Goal: Transaction & Acquisition: Book appointment/travel/reservation

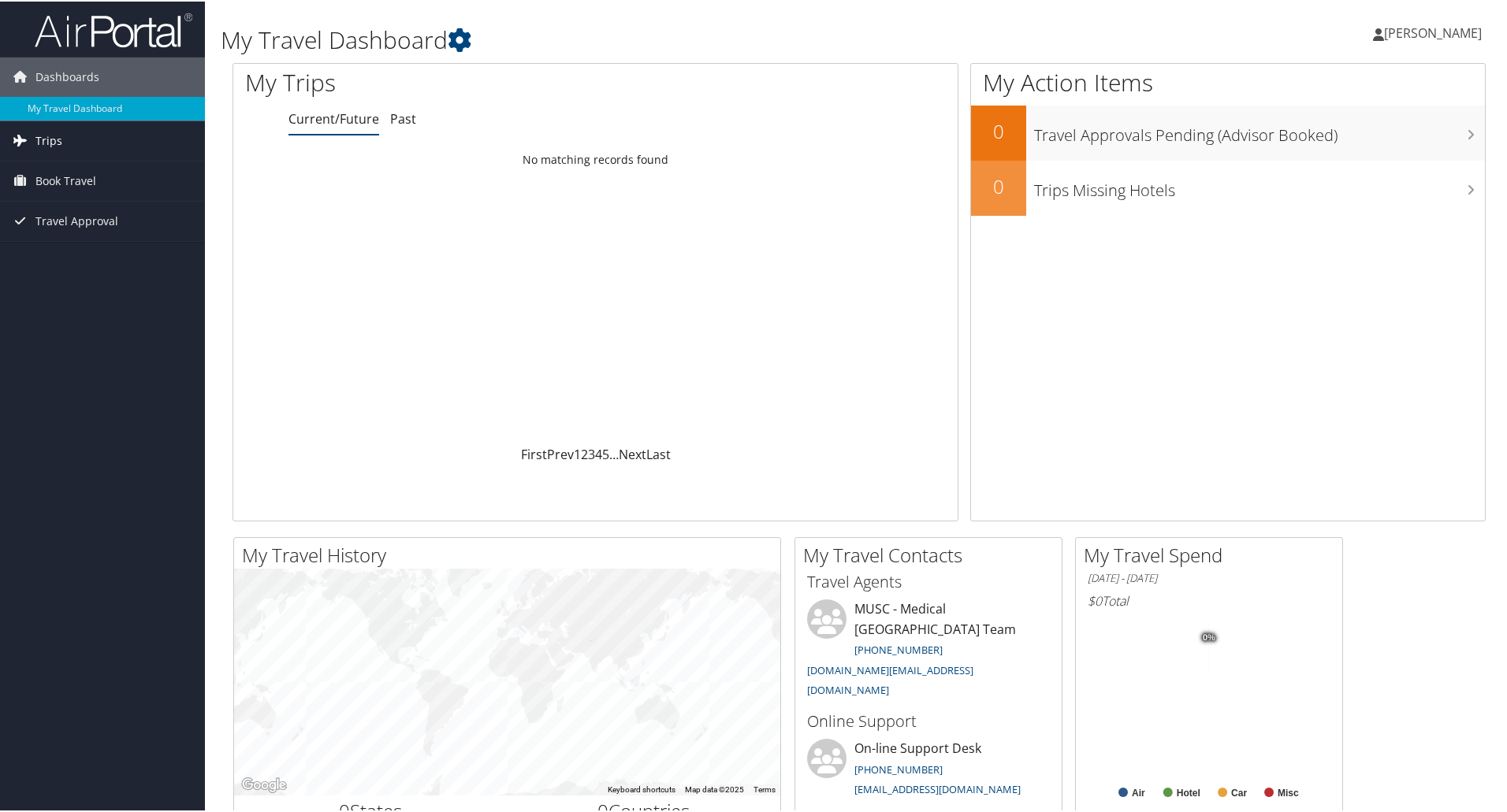
click at [66, 149] on link "Trips" at bounding box center [102, 139] width 205 height 39
click at [57, 254] on span "Book Travel" at bounding box center [66, 250] width 60 height 39
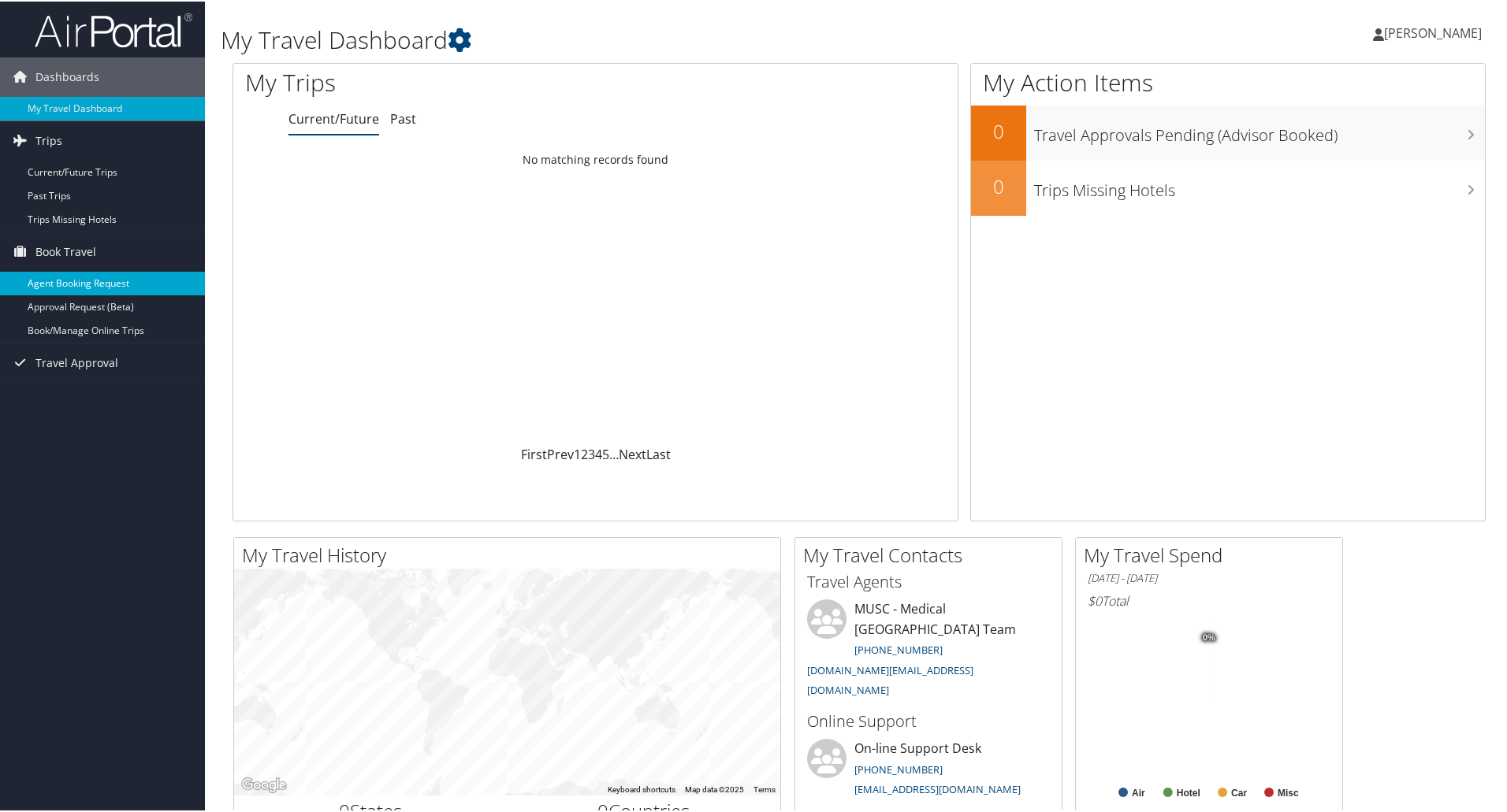
click at [54, 289] on link "Agent Booking Request" at bounding box center [102, 282] width 205 height 24
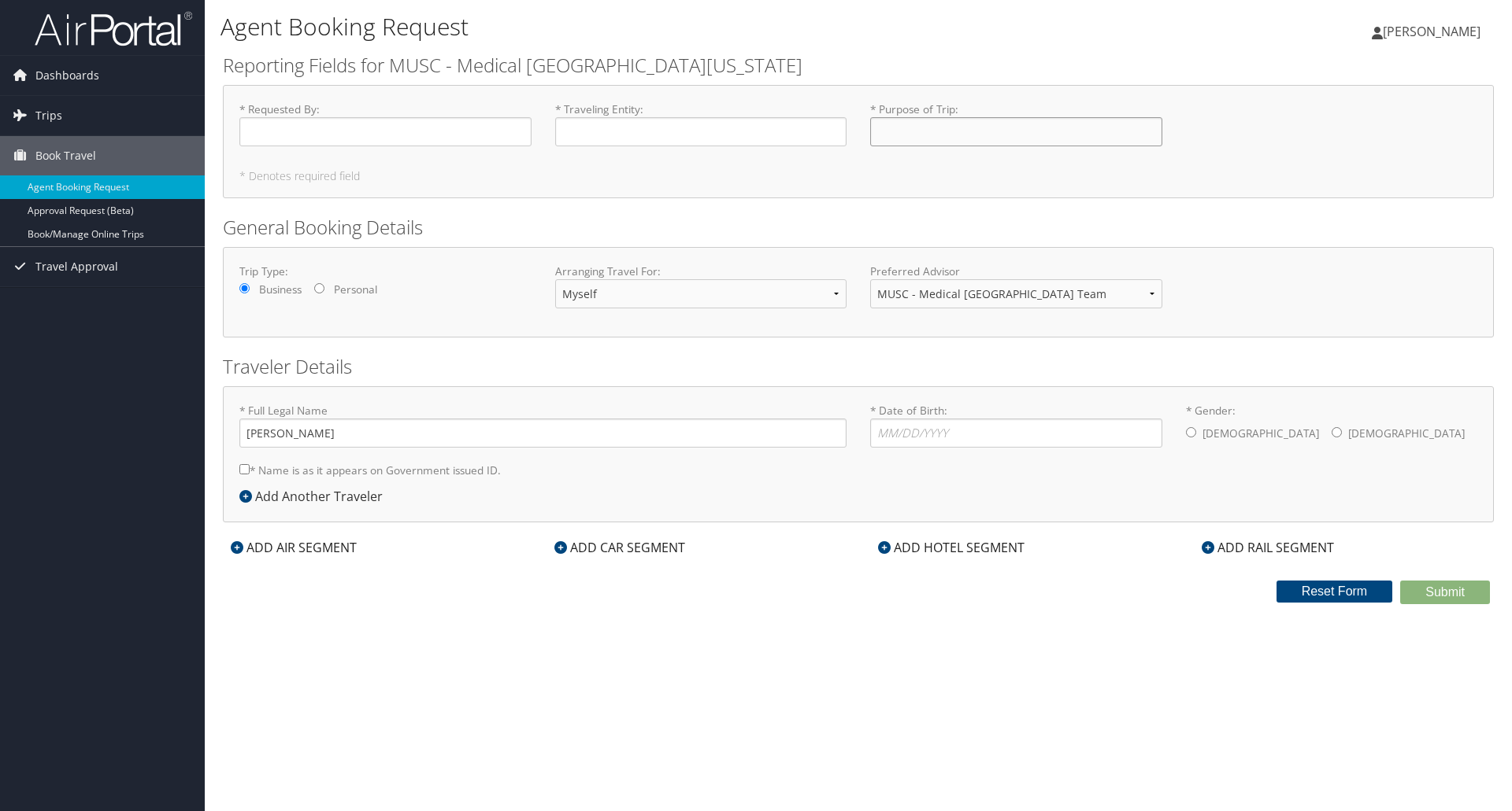
click at [940, 132] on input "* Purpose of Trip : Required" at bounding box center [1016, 131] width 292 height 29
click at [940, 131] on input "Vizient Opperational Database" at bounding box center [1016, 131] width 292 height 29
drag, startPoint x: 940, startPoint y: 131, endPoint x: 953, endPoint y: 127, distance: 13.6
click at [1039, 128] on input "Vizient Operational Database" at bounding box center [1016, 131] width 292 height 29
type input "Vizient Operational Database Annual Conference"
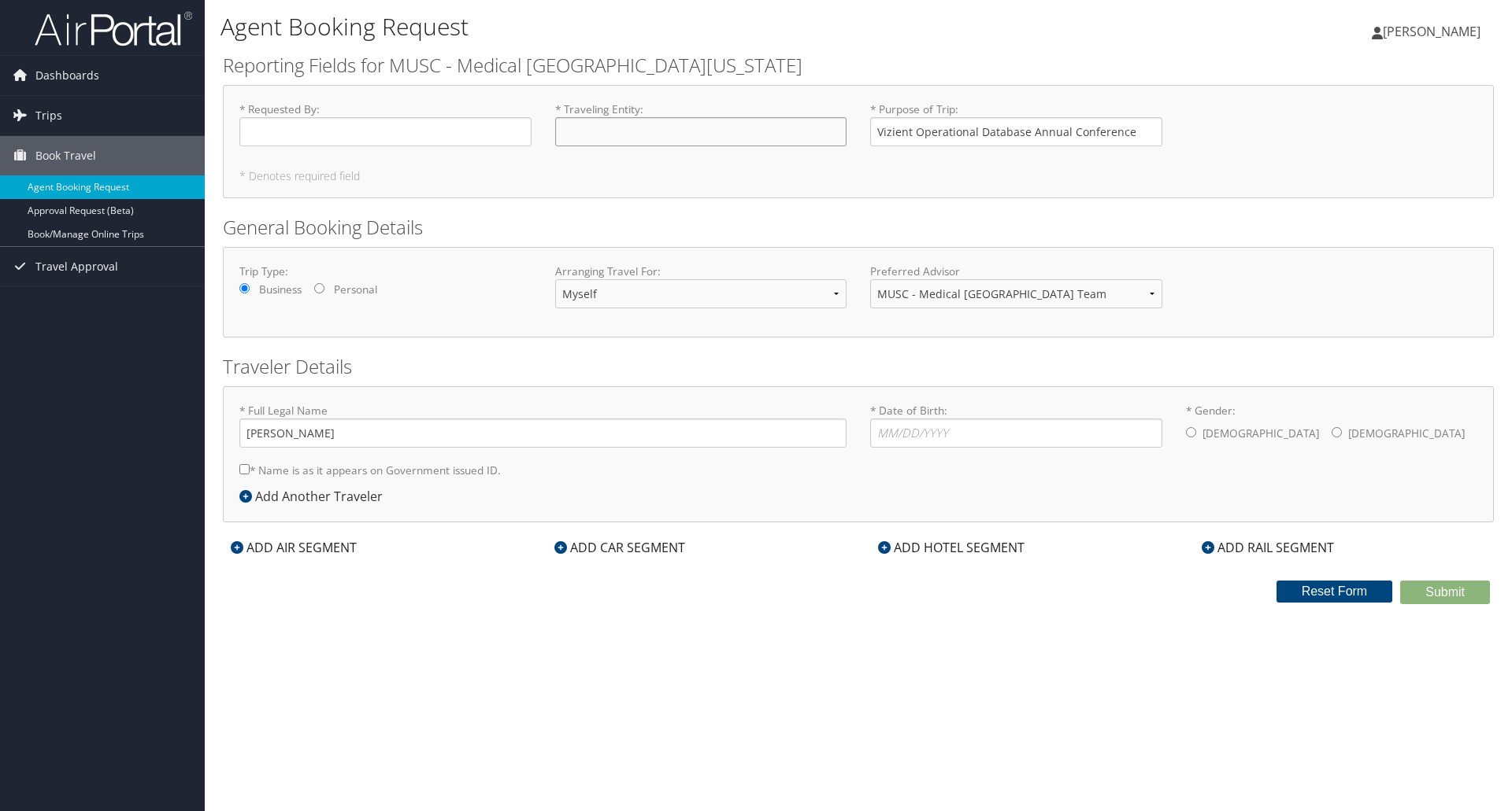
click at [803, 127] on input "* Traveling Entity : Required" at bounding box center [702, 131] width 292 height 29
type input "MUSC Health Center"
click at [344, 135] on input "* Requested By : Required" at bounding box center [385, 131] width 292 height 29
type input "Ren Rountree"
click at [919, 436] on input "* Date of Birth: Invalid Date" at bounding box center [1016, 433] width 292 height 29
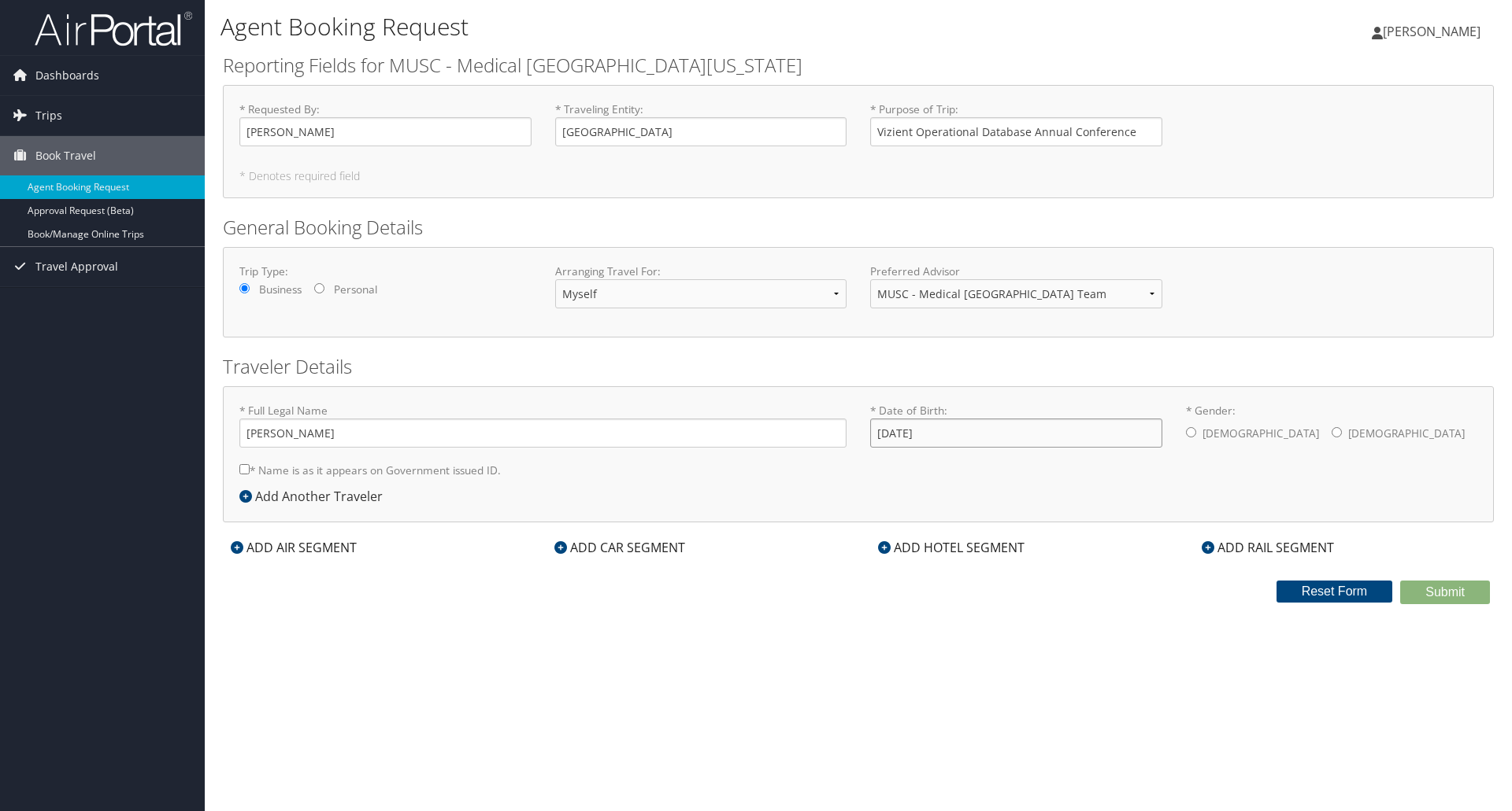
type input "06/14/1993"
click at [1331, 433] on input "* Gender: Male Female" at bounding box center [1337, 433] width 11 height 11
radio input "true"
click at [309, 544] on div "ADD AIR SEGMENT" at bounding box center [294, 547] width 142 height 19
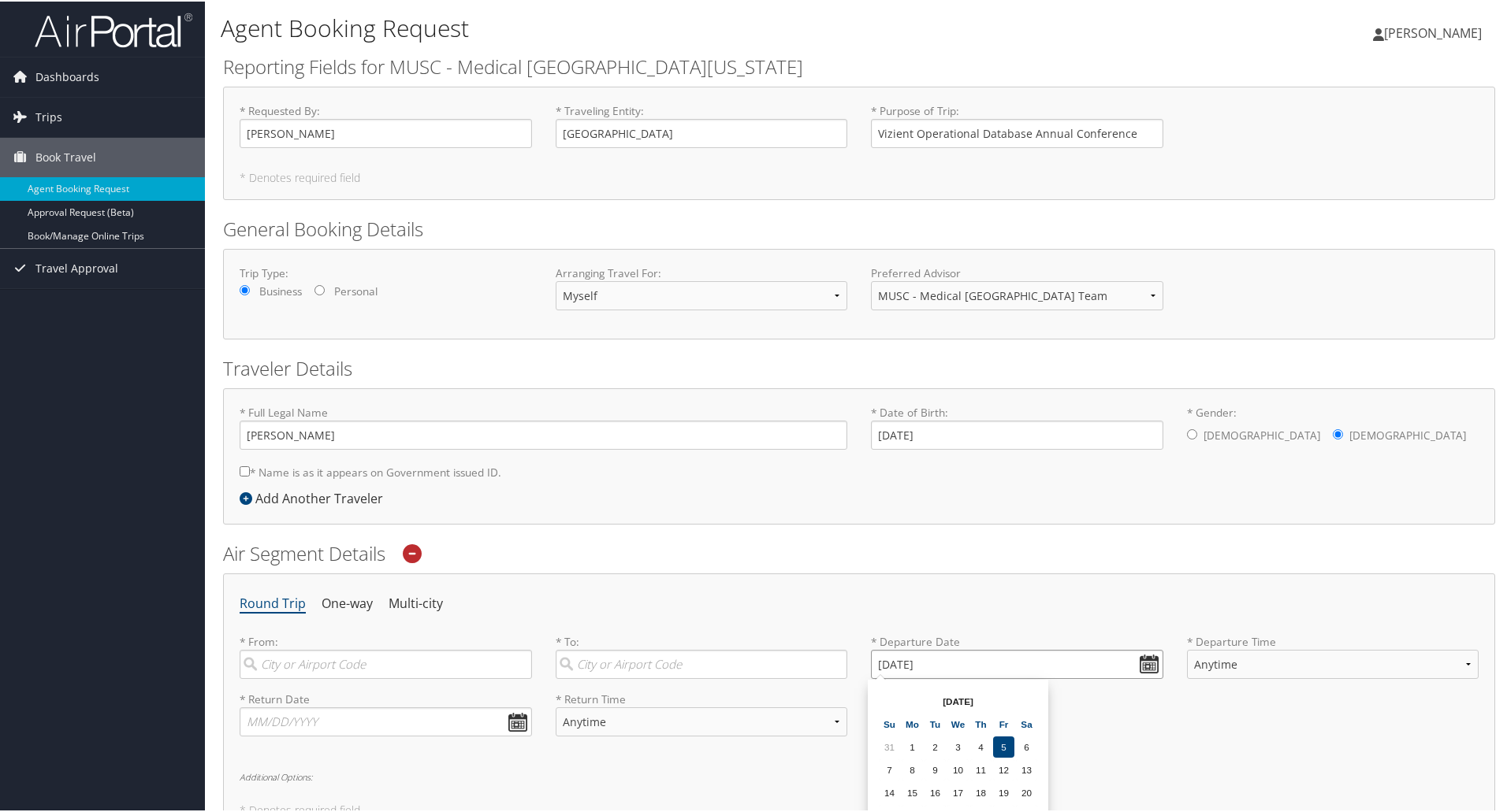
click at [1143, 666] on input "09/05/2025" at bounding box center [1017, 663] width 293 height 29
click at [880, 663] on input "09/05/2025" at bounding box center [1017, 663] width 293 height 29
click at [1139, 662] on input "Invalid date" at bounding box center [1017, 663] width 293 height 29
click at [944, 752] on td "2" at bounding box center [935, 746] width 21 height 21
click at [883, 661] on input "09/02/2025" at bounding box center [1017, 663] width 293 height 29
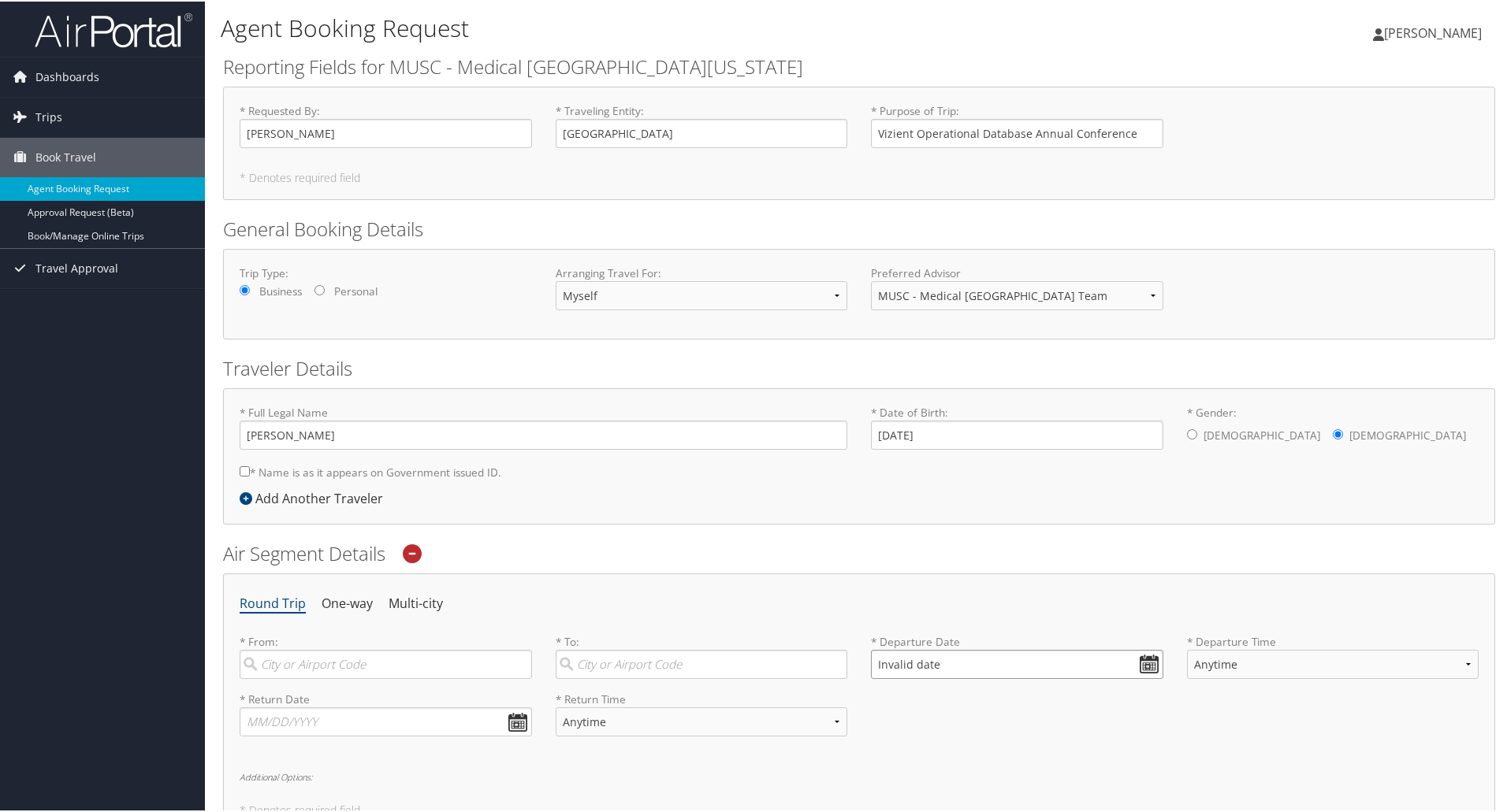
click at [1144, 671] on input "Invalid date" at bounding box center [1017, 663] width 293 height 29
click at [996, 769] on td "12" at bounding box center [1003, 769] width 21 height 21
click at [876, 663] on input "09/12/2025" at bounding box center [1017, 663] width 293 height 29
click at [1150, 663] on input "Invalid date" at bounding box center [1017, 663] width 293 height 29
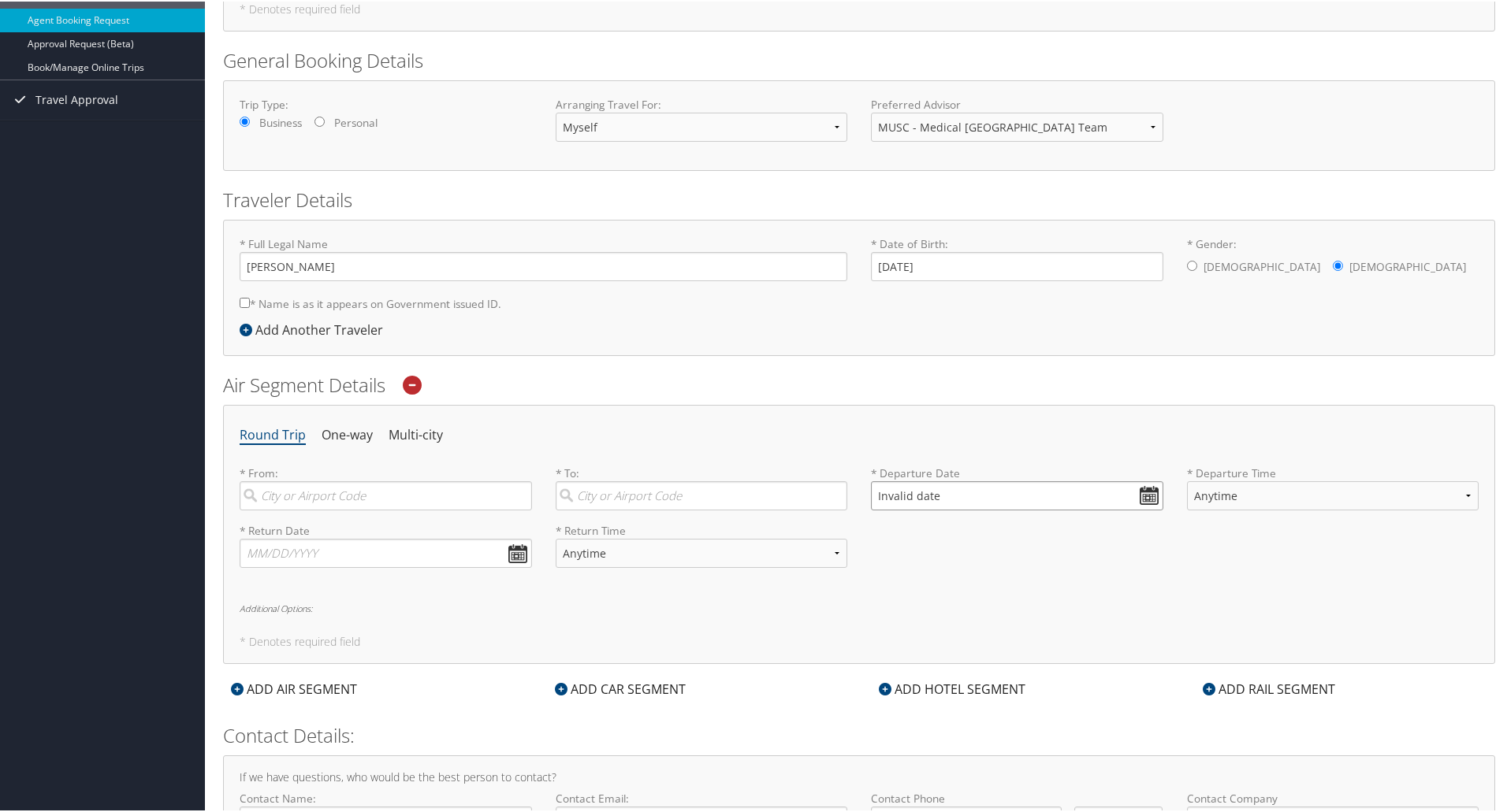
scroll to position [223, 0]
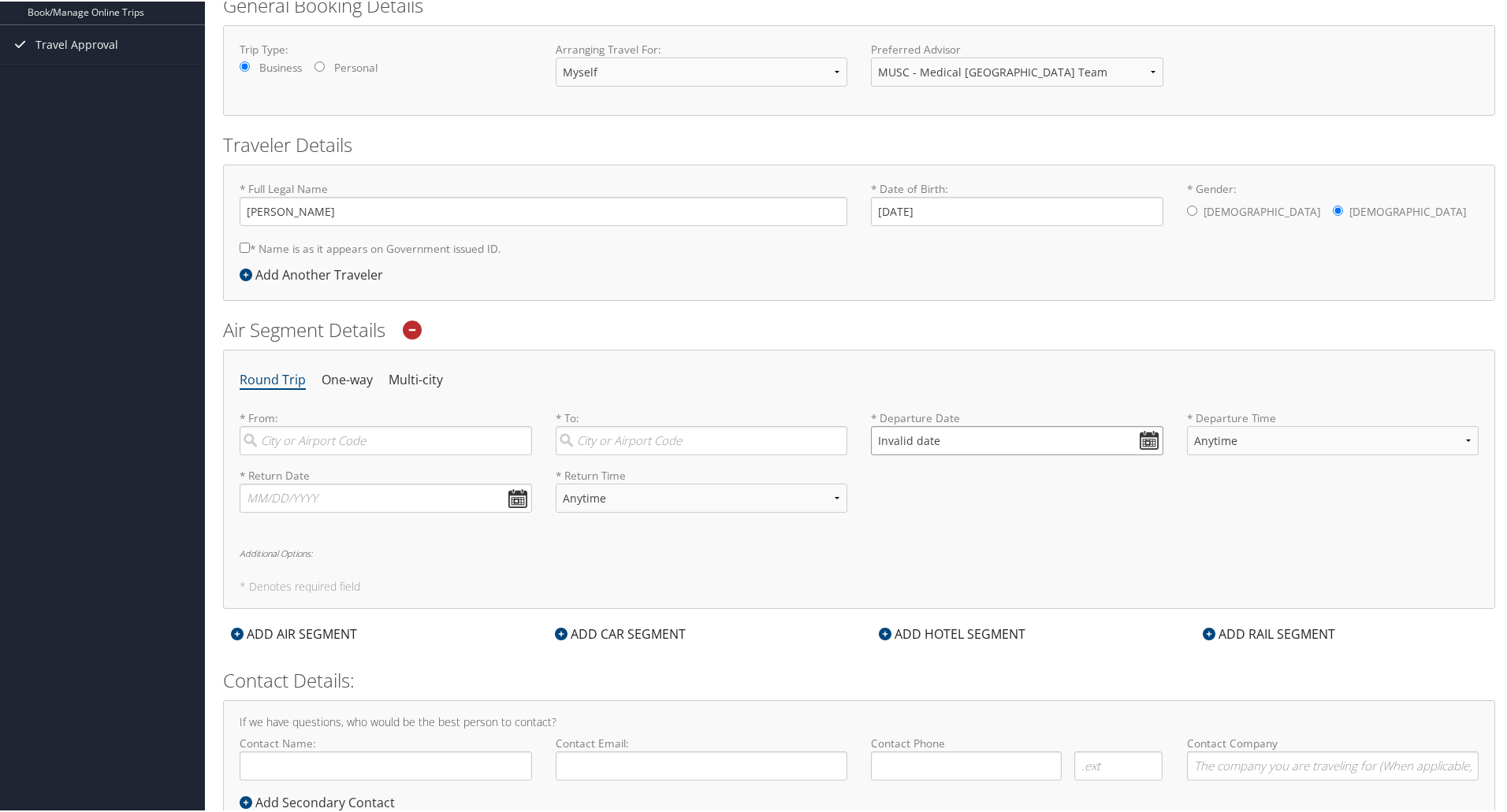
click at [1140, 433] on input "Invalid date" at bounding box center [1017, 439] width 293 height 29
click at [940, 635] on td "7" at bounding box center [935, 636] width 21 height 21
click at [897, 440] on input "10/07/2025" at bounding box center [1017, 439] width 293 height 29
click at [933, 591] on td "21" at bounding box center [935, 590] width 21 height 21
type input "10/21/2025"
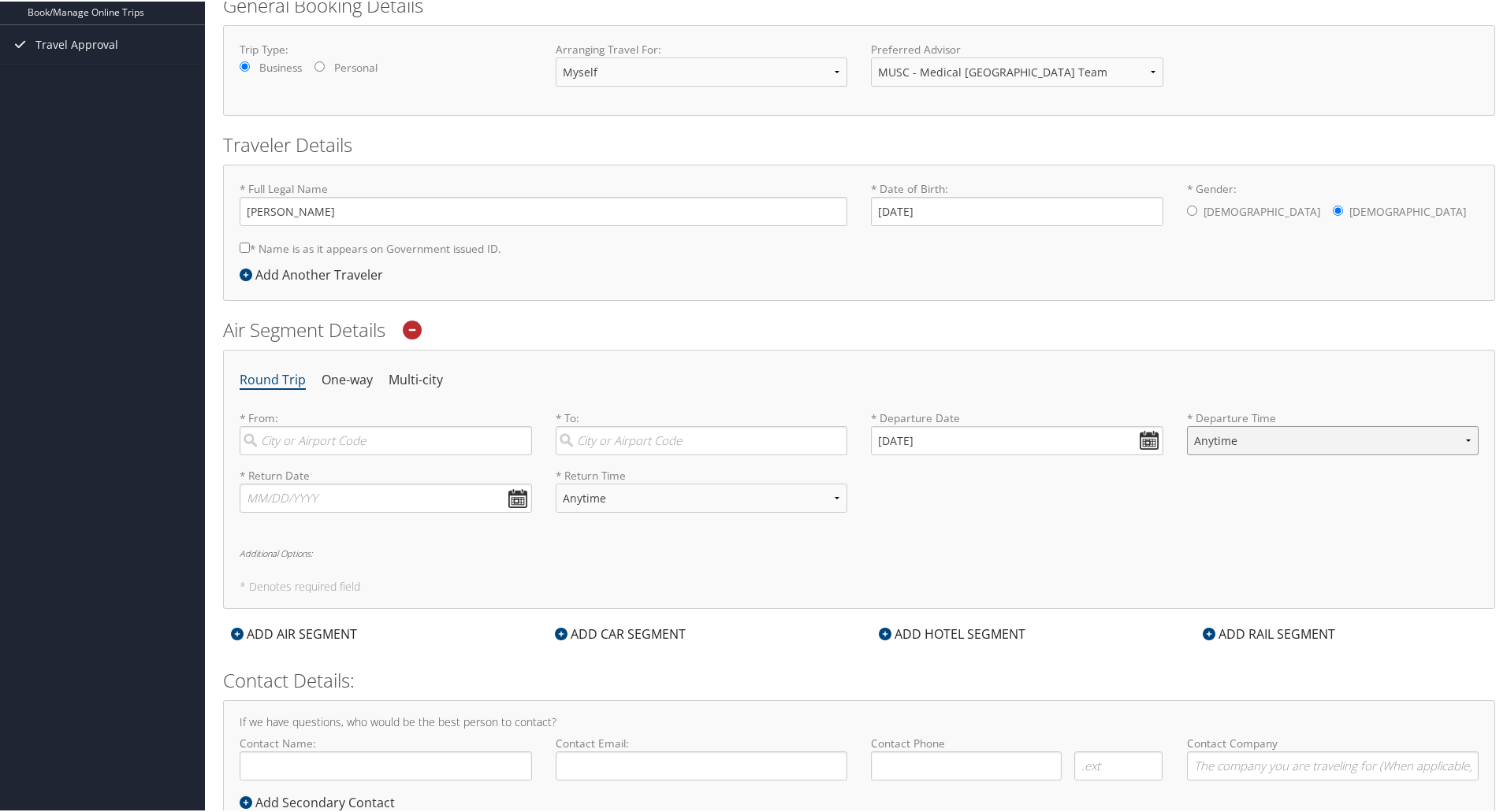
click at [1232, 441] on select "Anytime Early Morning (5AM-7AM) Morning (7AM-12PM) Afternoon (12PM-5PM) Evening…" at bounding box center [1333, 439] width 293 height 29
select select "5PM-10PM"
click at [1187, 425] on select "Anytime Early Morning (5AM-7AM) Morning (7AM-12PM) Afternoon (12PM-5PM) Evening…" at bounding box center [1333, 439] width 293 height 29
click at [514, 492] on input "text" at bounding box center [386, 496] width 293 height 29
click at [346, 677] on td "2" at bounding box center [353, 671] width 21 height 21
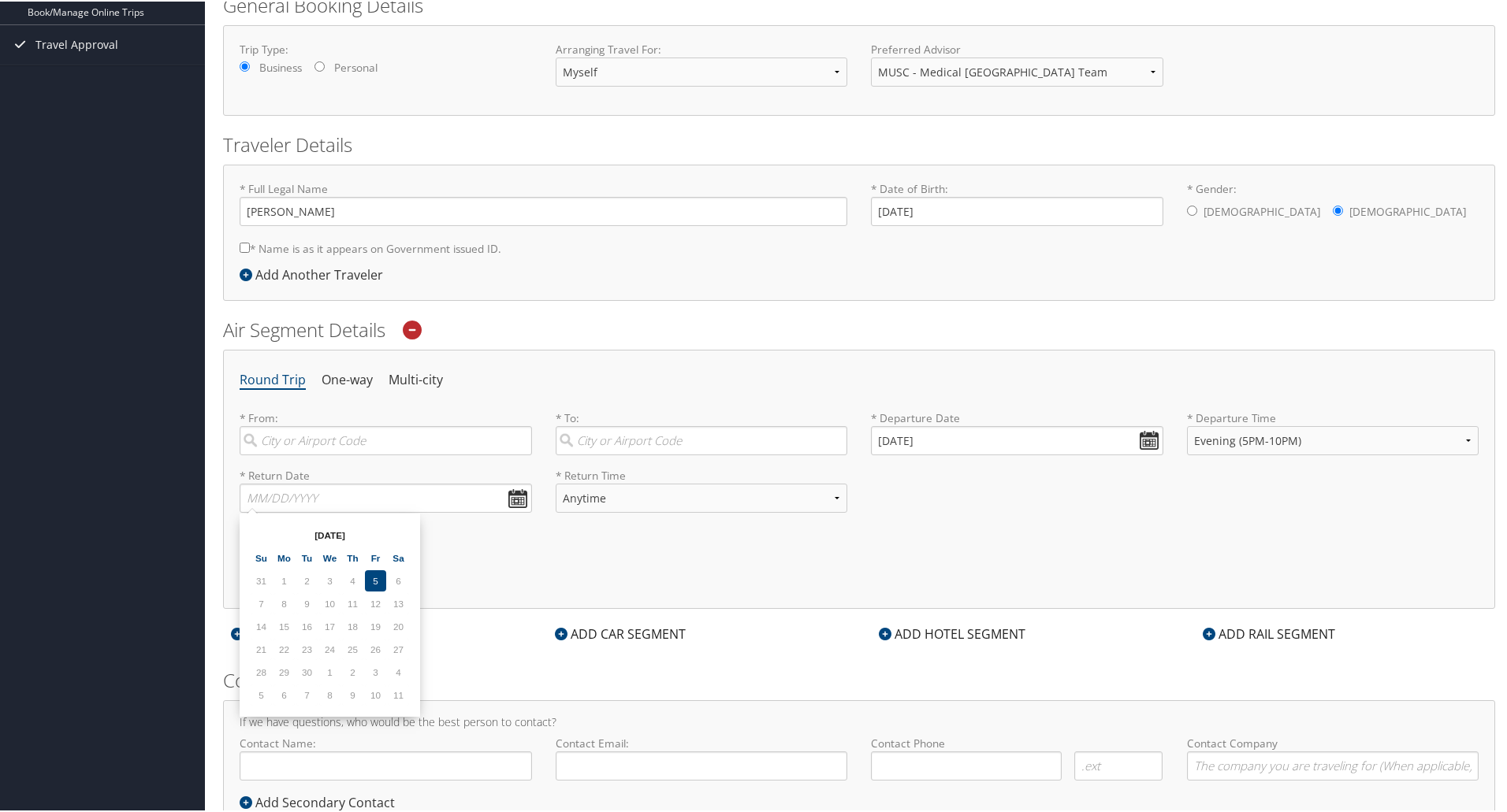
click at [303, 671] on td "30" at bounding box center [307, 671] width 21 height 21
click at [330, 622] on td "17" at bounding box center [330, 625] width 21 height 21
click at [377, 582] on td "5" at bounding box center [376, 580] width 21 height 21
click at [520, 496] on input "text" at bounding box center [386, 496] width 293 height 29
click at [348, 621] on td "18" at bounding box center [353, 625] width 21 height 21
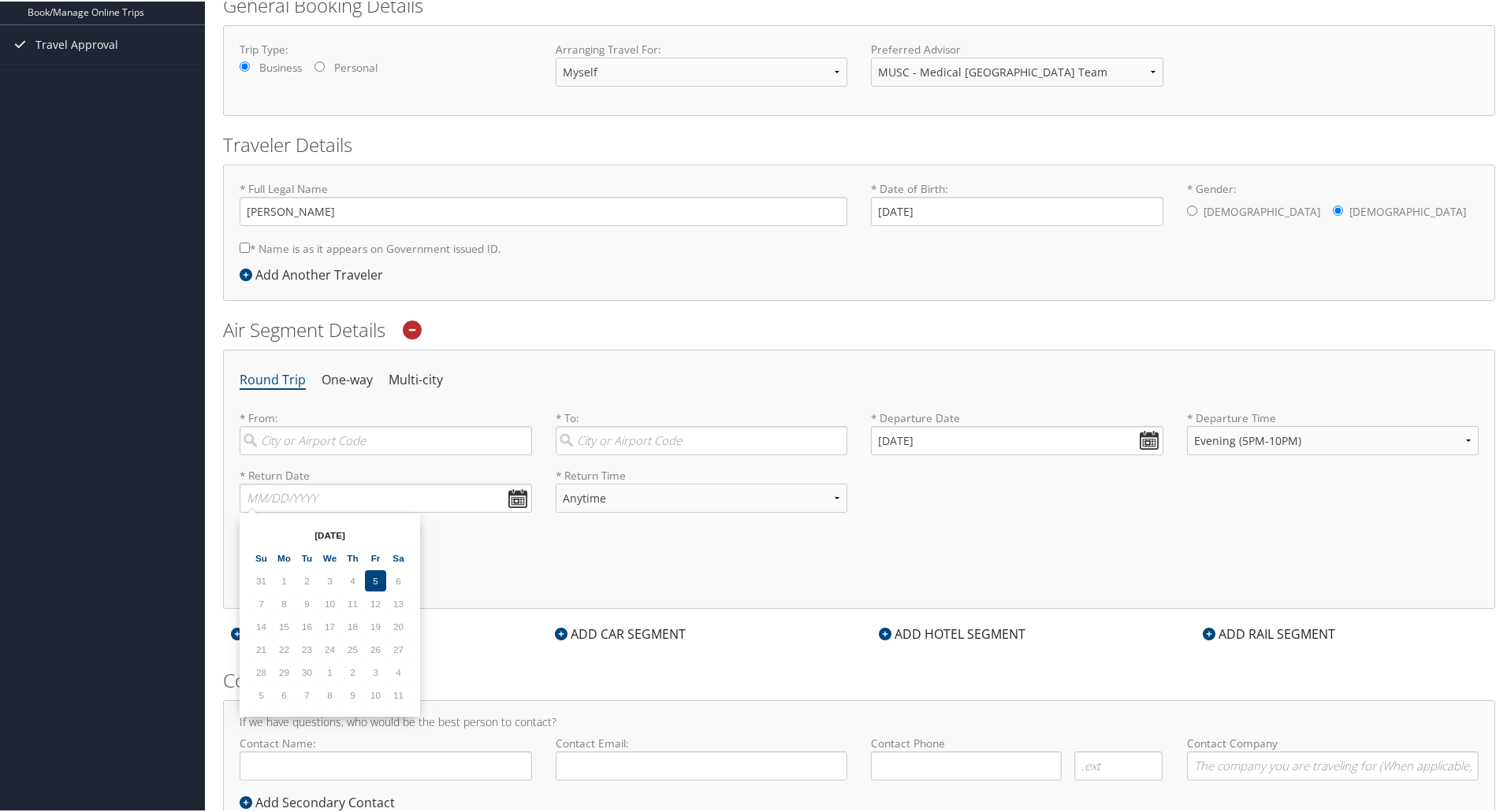
click at [371, 579] on td "5" at bounding box center [376, 580] width 21 height 21
click at [354, 491] on input "text" at bounding box center [386, 496] width 293 height 29
click at [574, 486] on select "Anytime Early Morning (5AM-7AM) Morning (7AM-12PM) Afternoon (12PM-5PM) Evening…" at bounding box center [702, 496] width 293 height 29
select select "5PM-10PM"
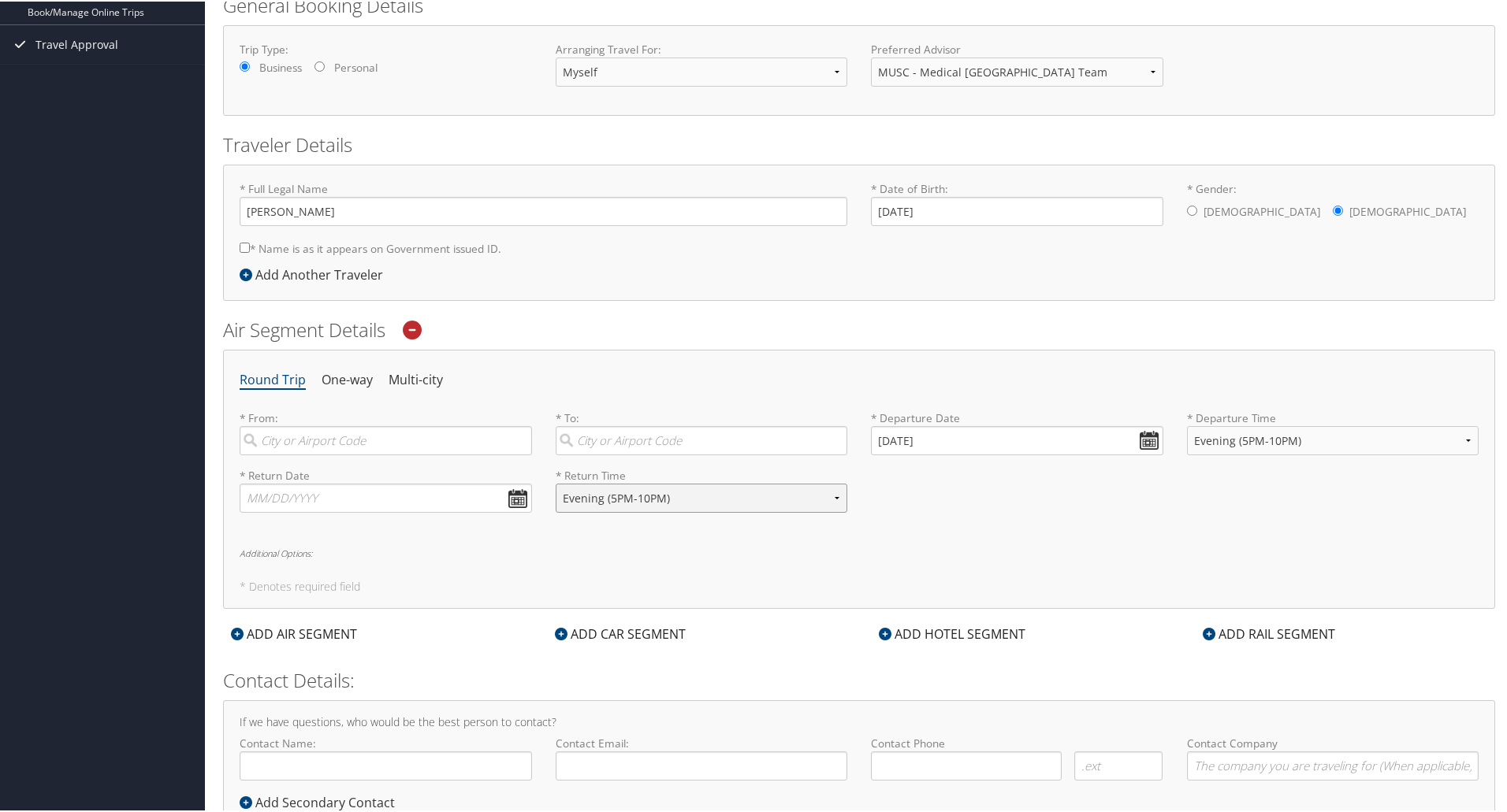
click at [556, 482] on select "Anytime Early Morning (5AM-7AM) Morning (7AM-12PM) Afternoon (12PM-5PM) Evening…" at bounding box center [702, 496] width 293 height 29
click at [308, 496] on input "text" at bounding box center [386, 496] width 293 height 29
type input "10/25/2025"
click at [525, 549] on h6 "Additional Options:" at bounding box center [858, 552] width 1238 height 9
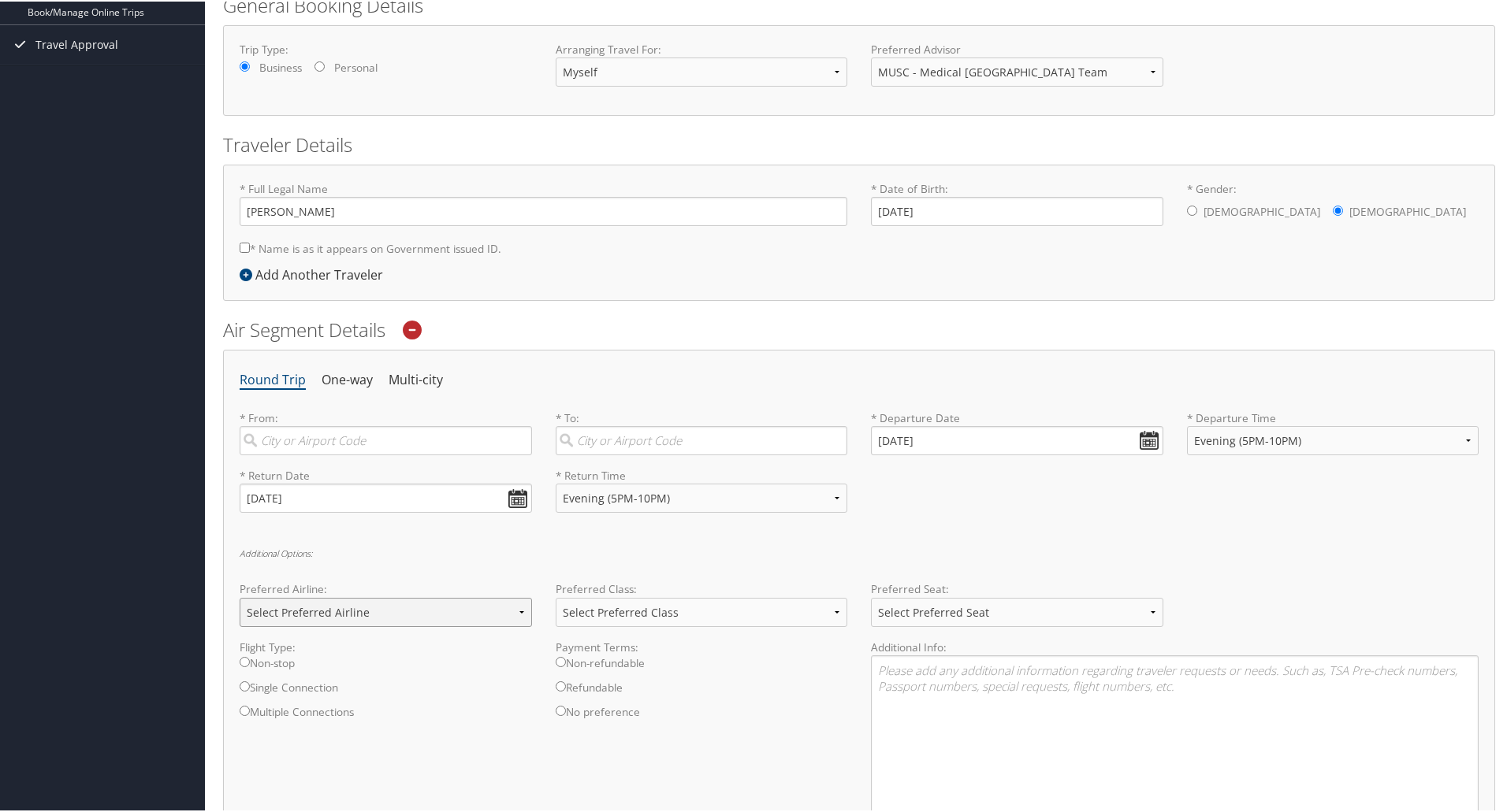
click at [398, 609] on select "Select Preferred Airline Delta United Airlines American Airlines Southwest Airl…" at bounding box center [386, 611] width 293 height 29
select select "American Airlines(AA)"
click at [239, 597] on select "Select Preferred Airline Delta United Airlines American Airlines Southwest Airl…" at bounding box center [386, 611] width 293 height 29
click at [244, 661] on input "Non-stop" at bounding box center [245, 661] width 11 height 11
radio input "true"
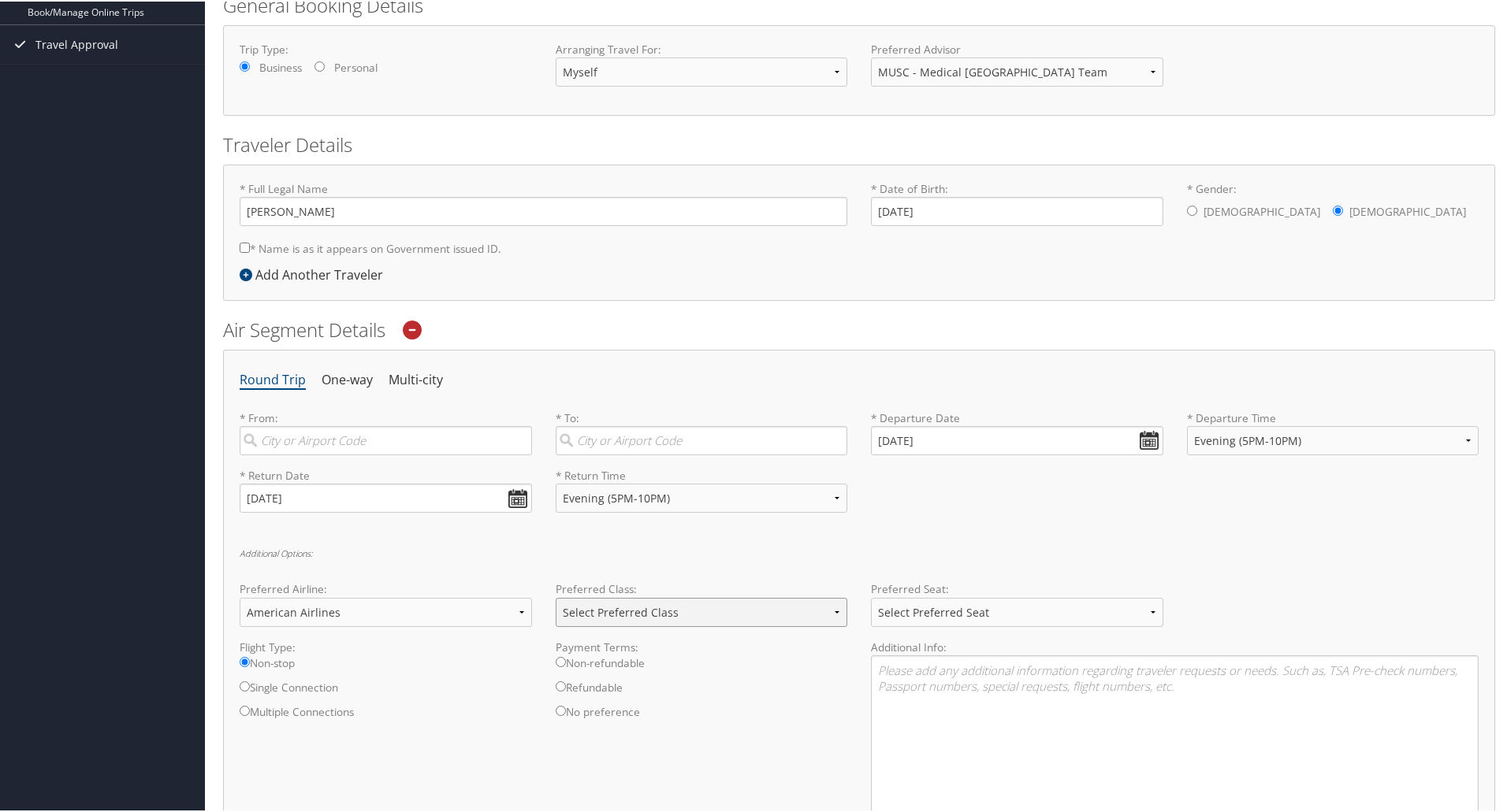
click at [614, 609] on select "Select Preferred Class Economy Economy Plus Business First Class" at bounding box center [702, 611] width 293 height 29
select select "Economy Plus"
click at [556, 597] on select "Select Preferred Class Economy Economy Plus Business First Class" at bounding box center [702, 611] width 293 height 29
click at [901, 616] on select "Select Preferred Seat Aisle Window Middle" at bounding box center [1017, 611] width 293 height 29
select select "Aisle"
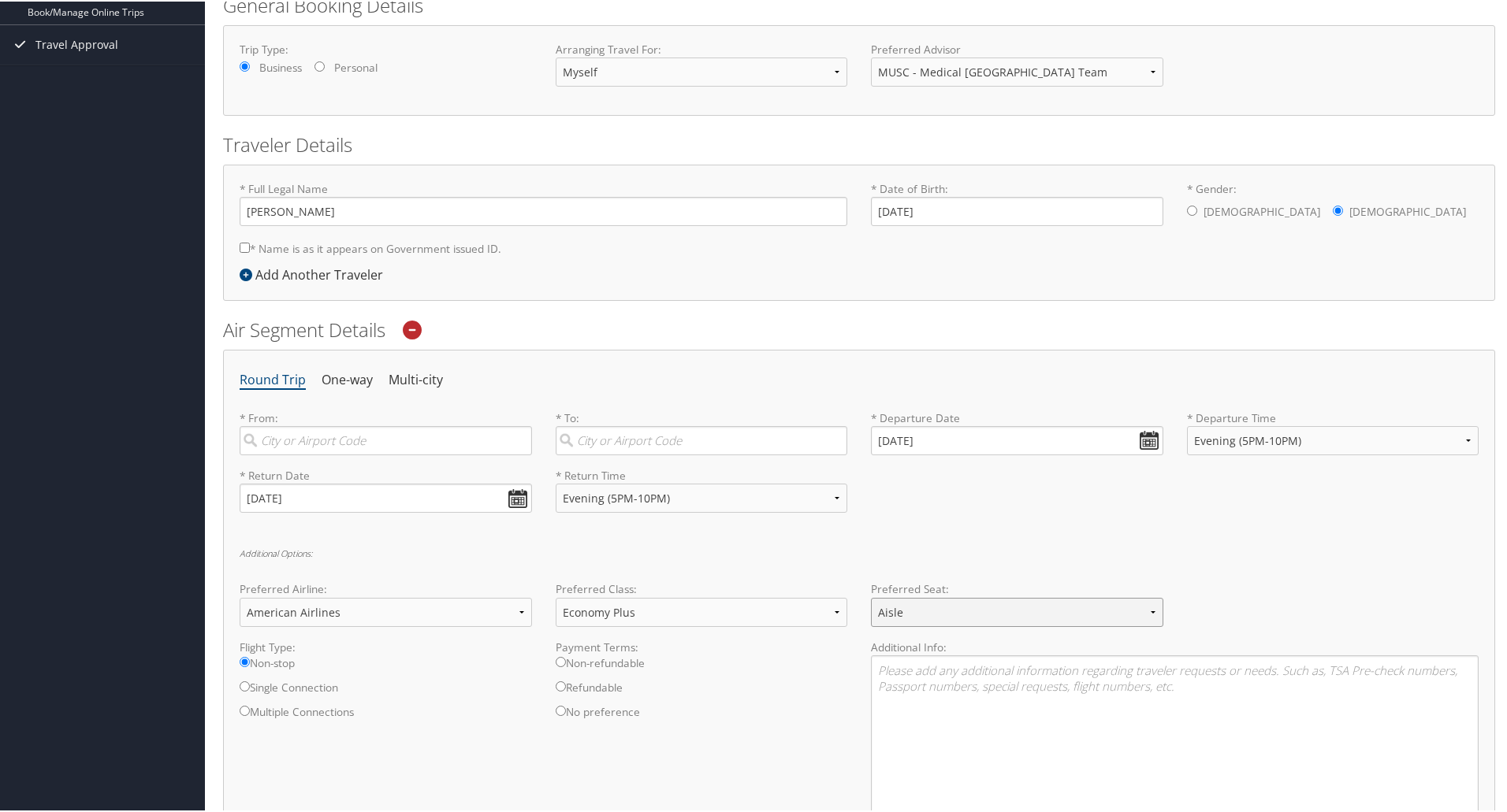
click at [871, 597] on select "Select Preferred Seat Aisle Window Middle" at bounding box center [1017, 611] width 293 height 29
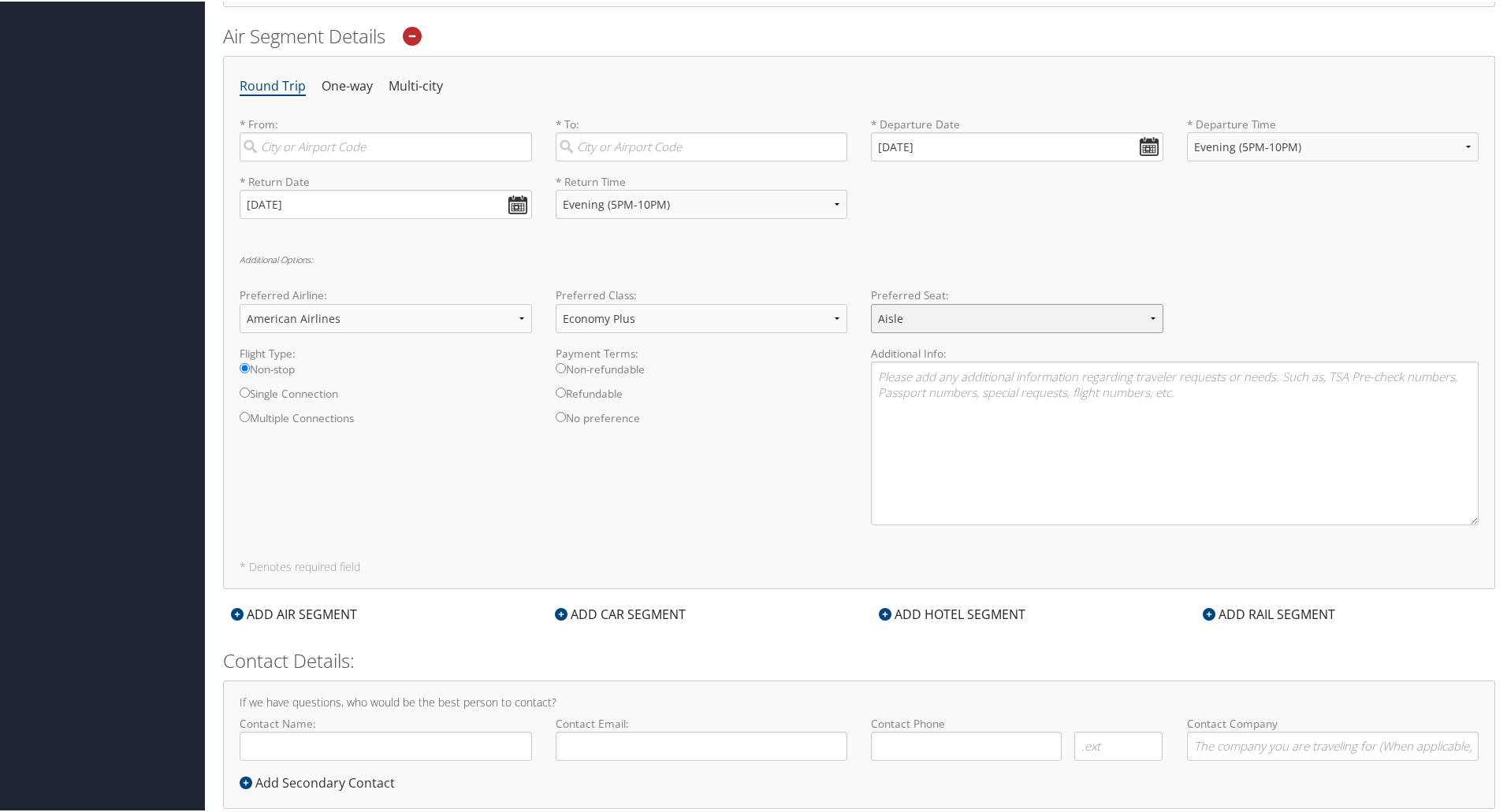
scroll to position [511, 0]
click at [1019, 451] on textarea at bounding box center [1174, 448] width 607 height 164
click at [903, 392] on textarea "To enrich screen reader interactions, please activate Accessibility in Grammarl…" at bounding box center [1174, 448] width 607 height 164
click at [904, 396] on textarea "To enrich screen reader interactions, please activate Accessibility in Grammarl…" at bounding box center [1174, 448] width 607 height 164
click at [938, 403] on textarea "To enrich screen reader interactions, please activate Accessibility in Grammarl…" at bounding box center [1174, 448] width 607 height 164
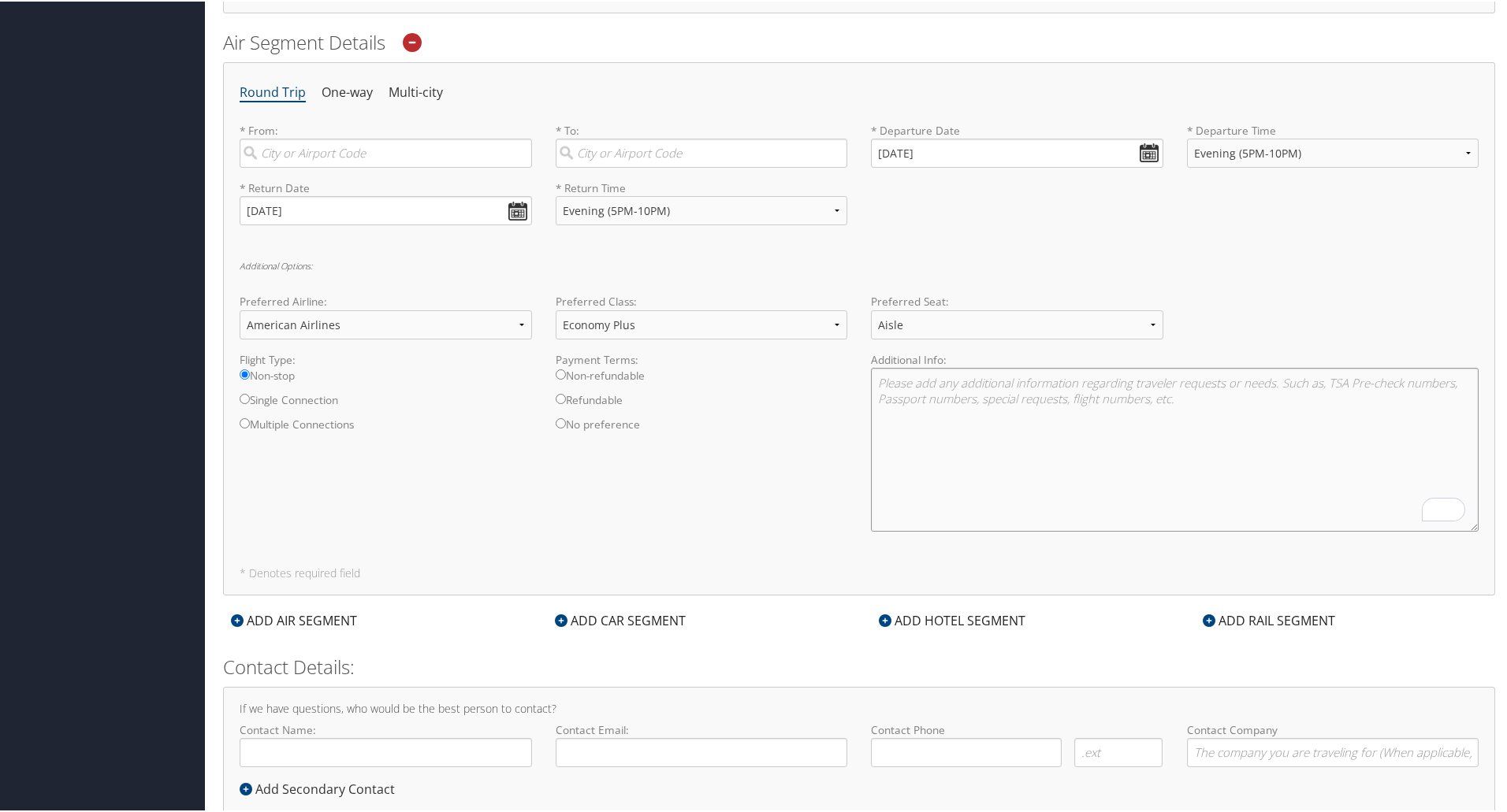
paste textarea "TT12FTG3X"
click at [874, 379] on textarea "TT12FTG3X" at bounding box center [1174, 448] width 607 height 164
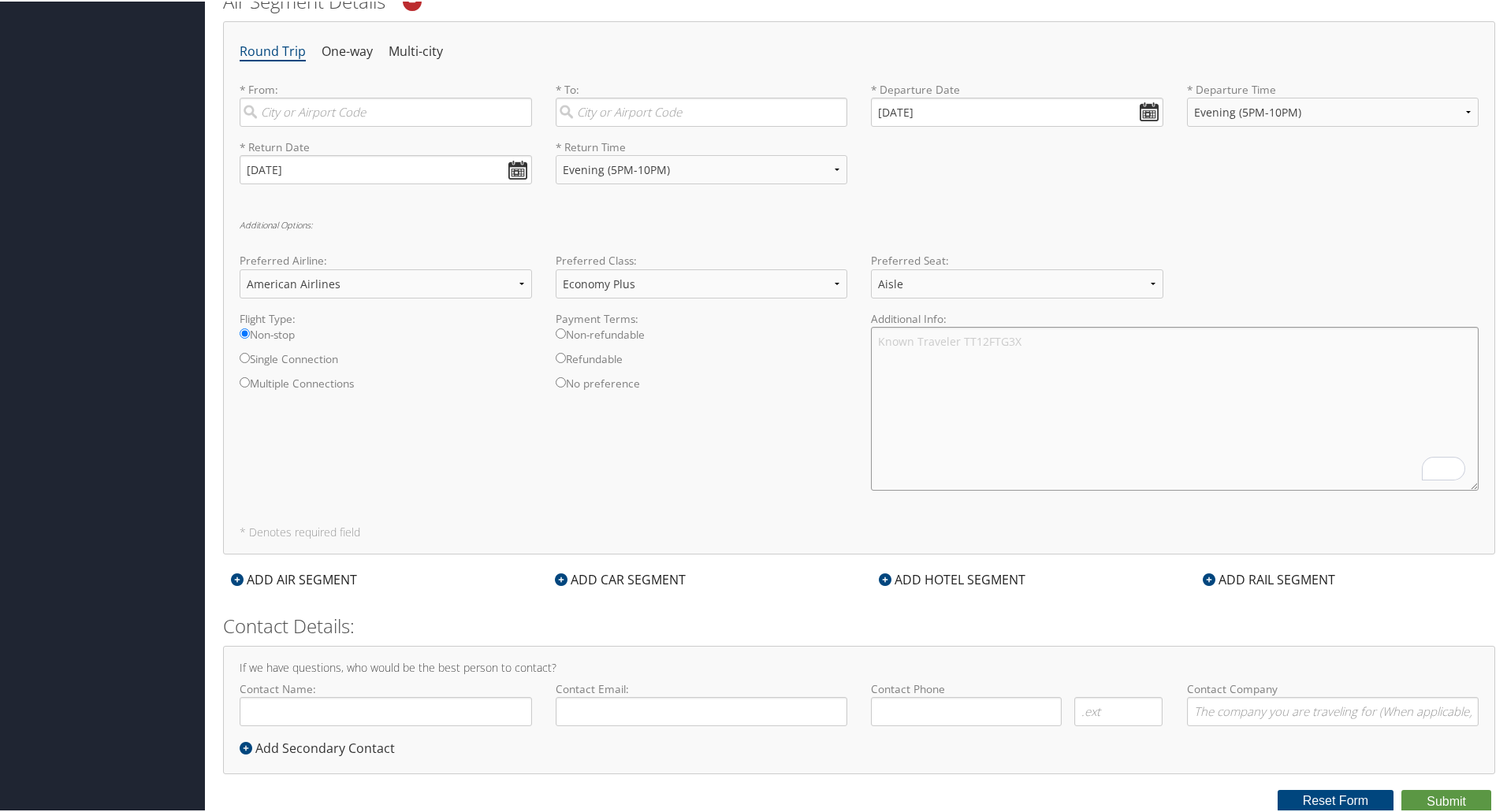
type textarea "Known Traveler TT12FTG3X"
click at [558, 361] on input "Refundable" at bounding box center [561, 356] width 11 height 11
radio input "true"
click at [880, 581] on icon at bounding box center [885, 578] width 12 height 12
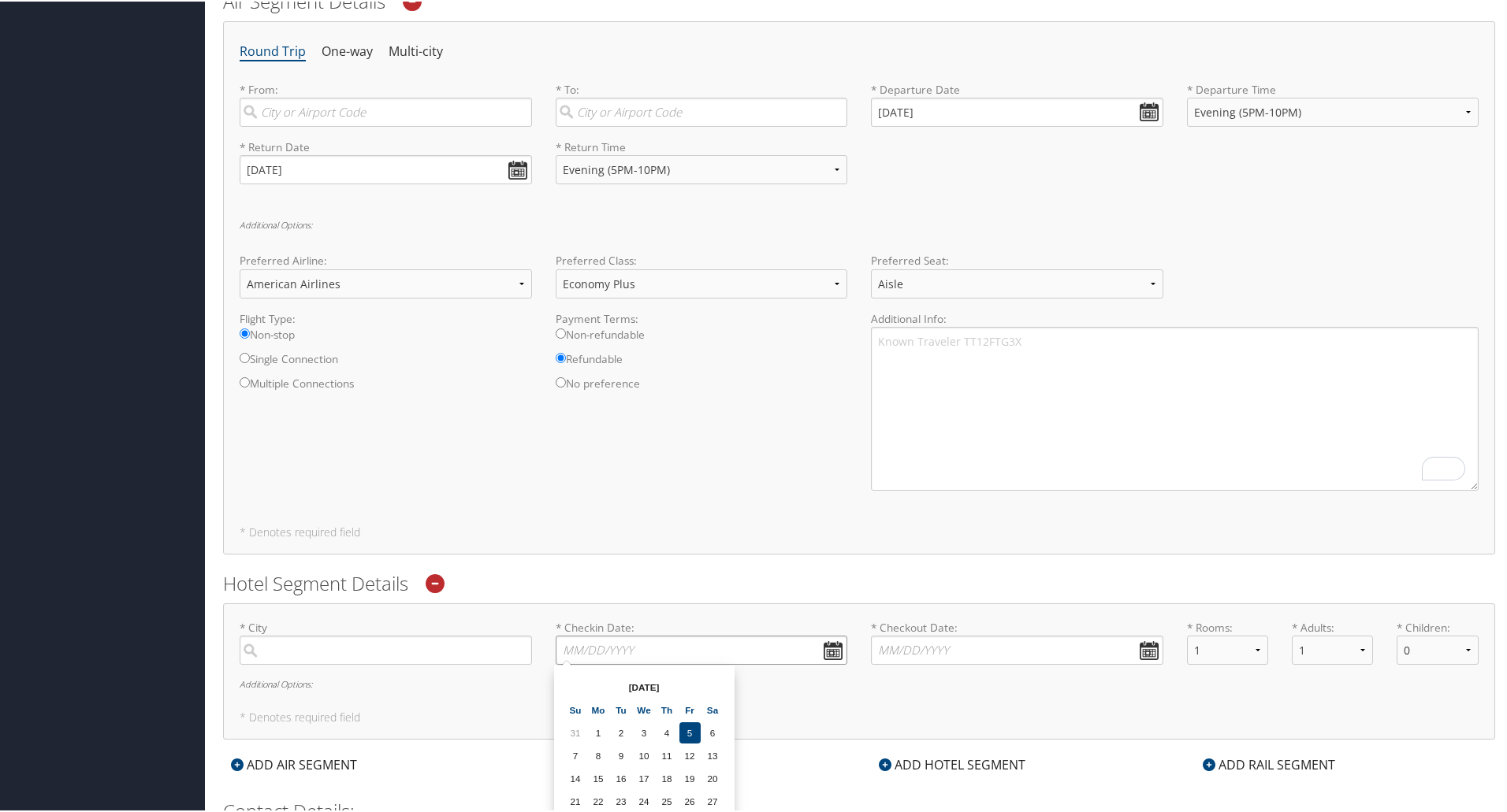
click at [822, 652] on input "* Checkin Date: Dates must be valid" at bounding box center [702, 649] width 293 height 29
click at [488, 648] on input "search" at bounding box center [386, 649] width 293 height 29
type input "C"
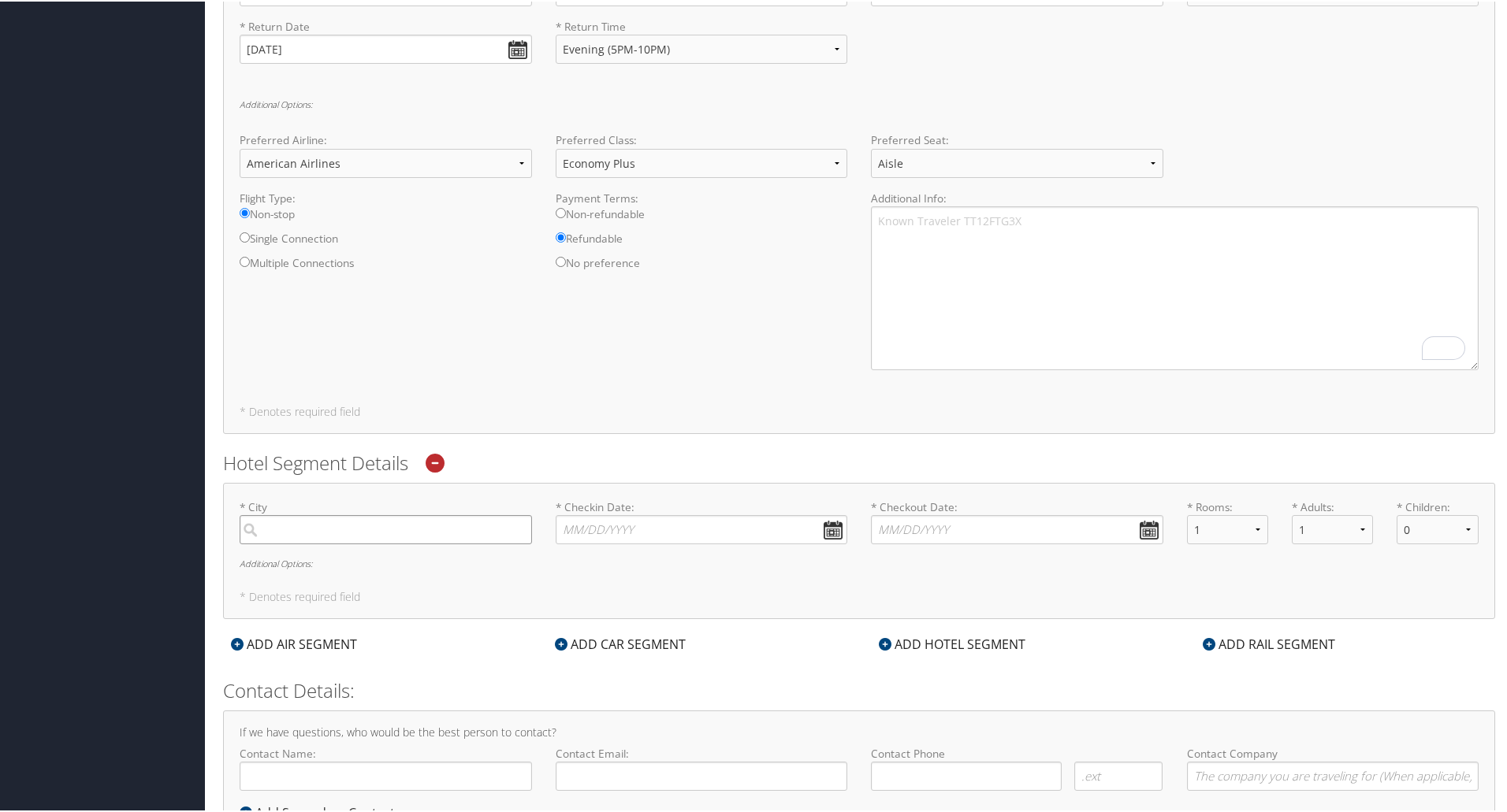
scroll to position [738, 0]
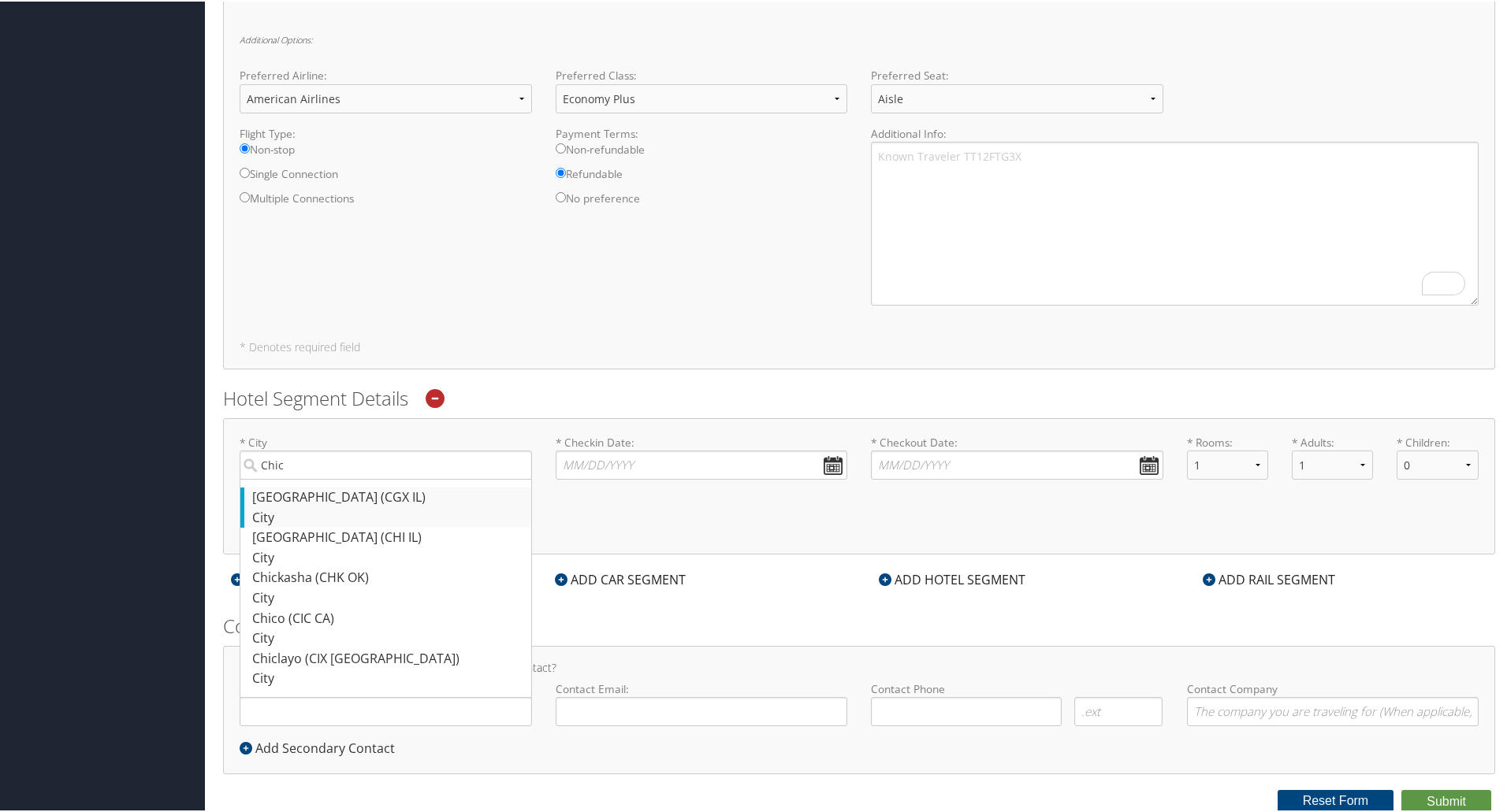
click at [394, 488] on div "Chicago (CGX IL)" at bounding box center [387, 496] width 271 height 20
click at [394, 479] on input "Chic" at bounding box center [386, 464] width 293 height 29
click at [306, 492] on div "Chicago (CGX IL)" at bounding box center [387, 496] width 271 height 20
click at [306, 479] on input "Chicag" at bounding box center [386, 464] width 293 height 29
type input "Chicago"
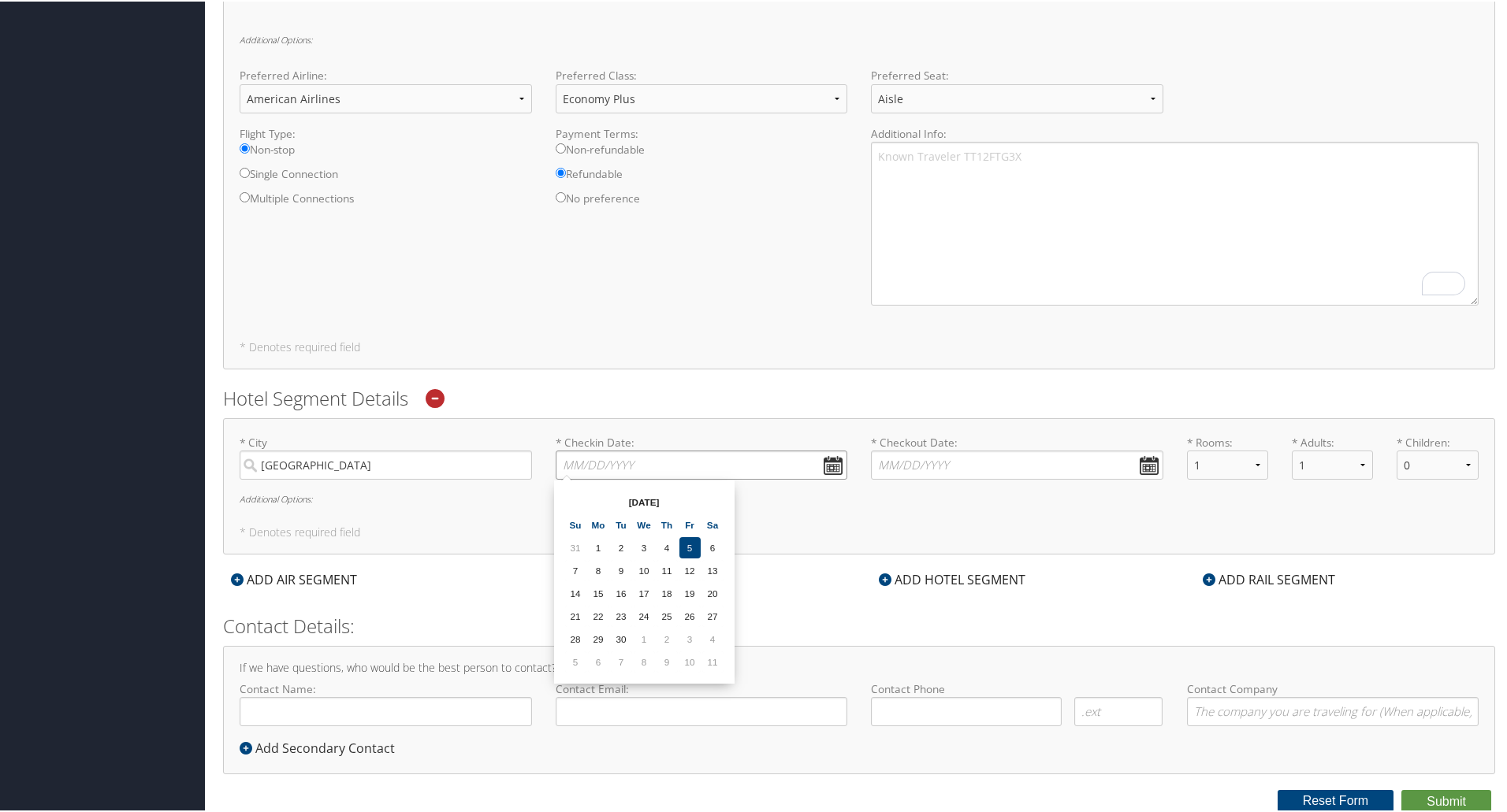
click at [636, 461] on input "* Checkin Date: Dates must be valid" at bounding box center [702, 464] width 293 height 29
type input "10/21/2025"
click at [917, 459] on input "* Checkout Date: Dates must be valid" at bounding box center [1017, 464] width 293 height 29
type input "10/25/2025"
click at [727, 520] on div "* City Chicago Required * Checkin Date: 10/21/2025 Dates must be valid * Checko…" at bounding box center [859, 485] width 1272 height 137
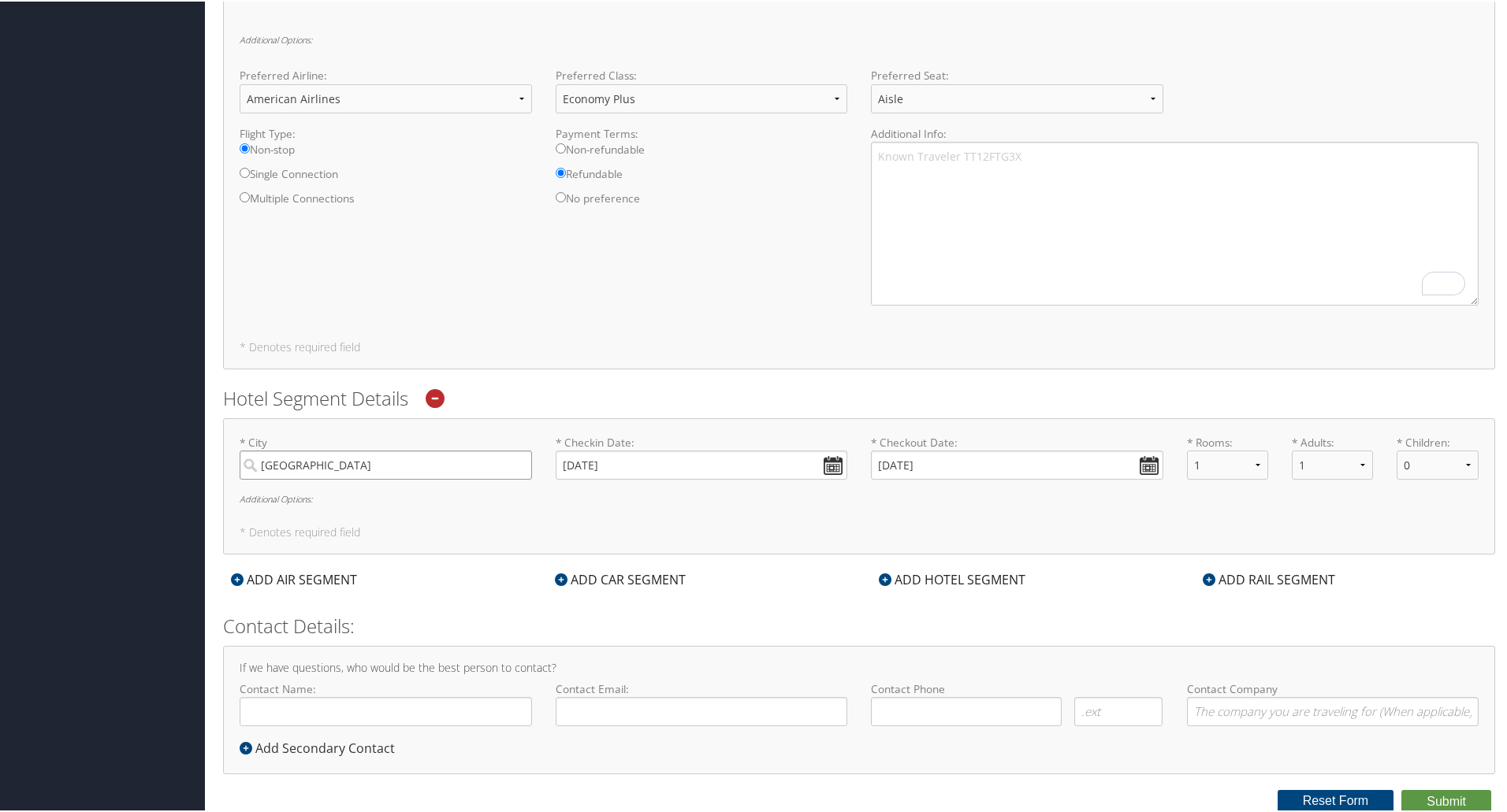
click at [412, 465] on input "Chicago" at bounding box center [386, 464] width 293 height 29
click at [515, 703] on input "Contact Name:" at bounding box center [386, 710] width 293 height 29
type input "Ren Rountree"
type input "rountret@musc.edu"
type input "(803) 620-1795"
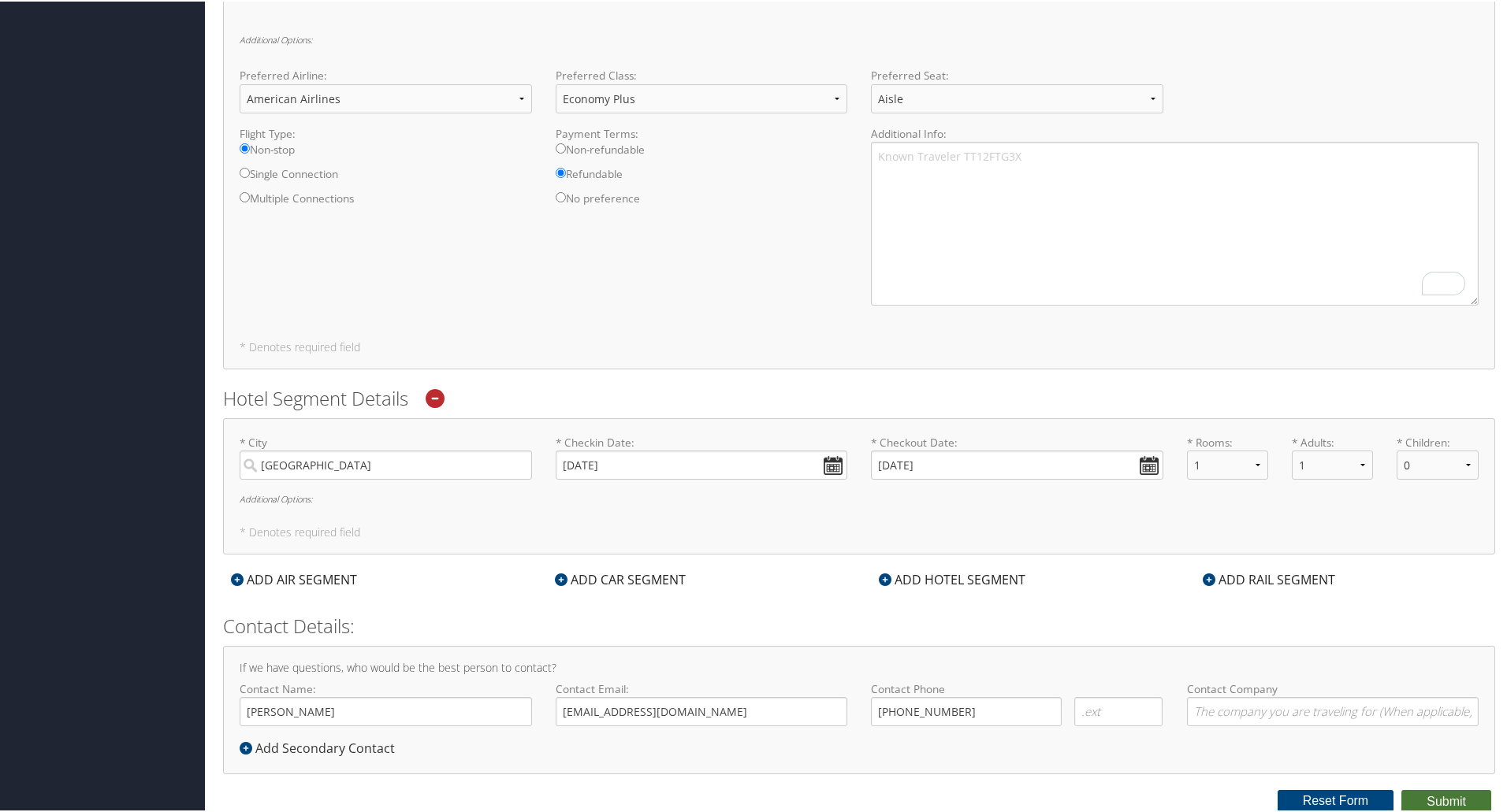
click at [1409, 797] on button "Submit" at bounding box center [1445, 800] width 90 height 24
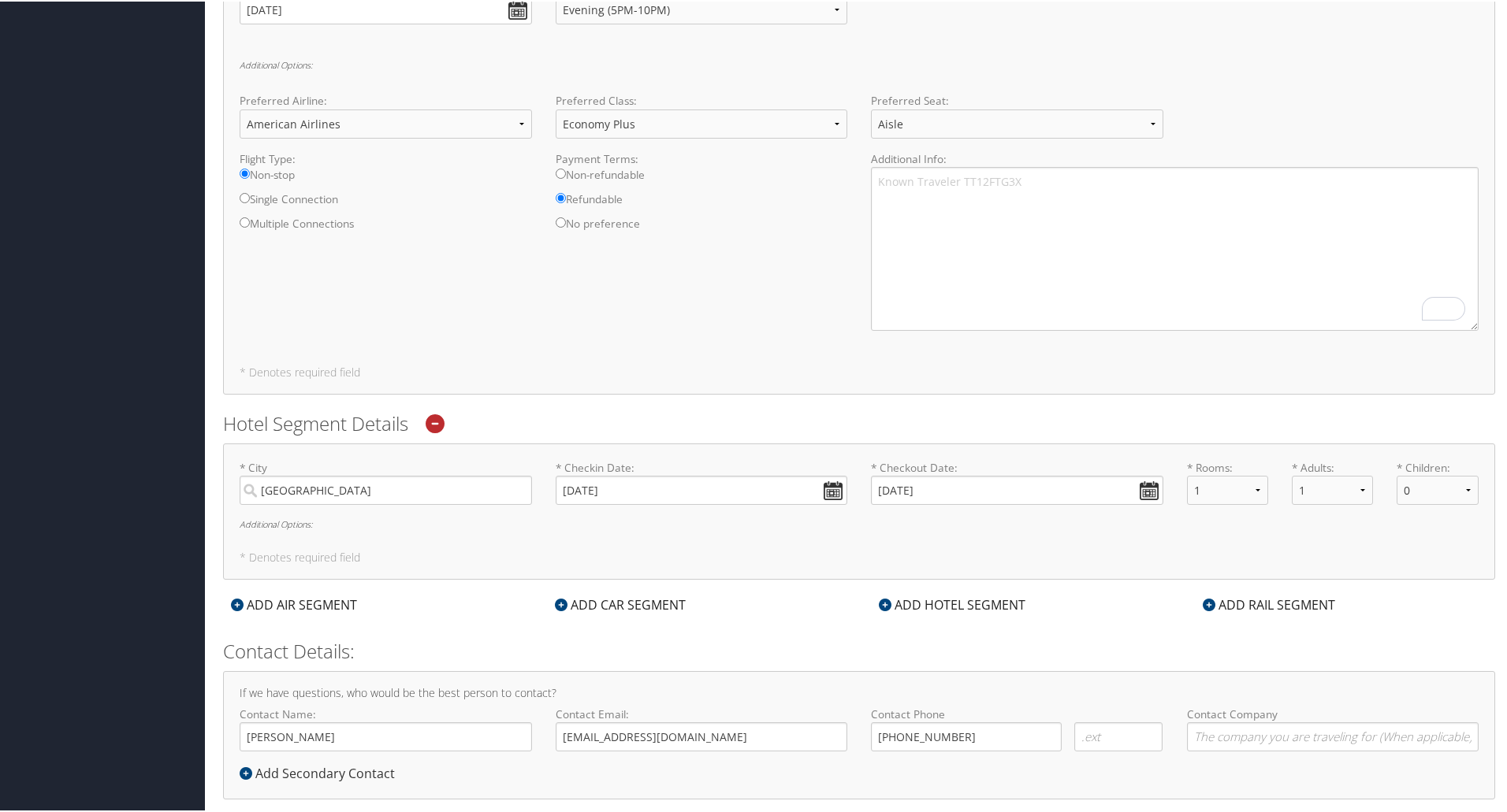
scroll to position [64, 0]
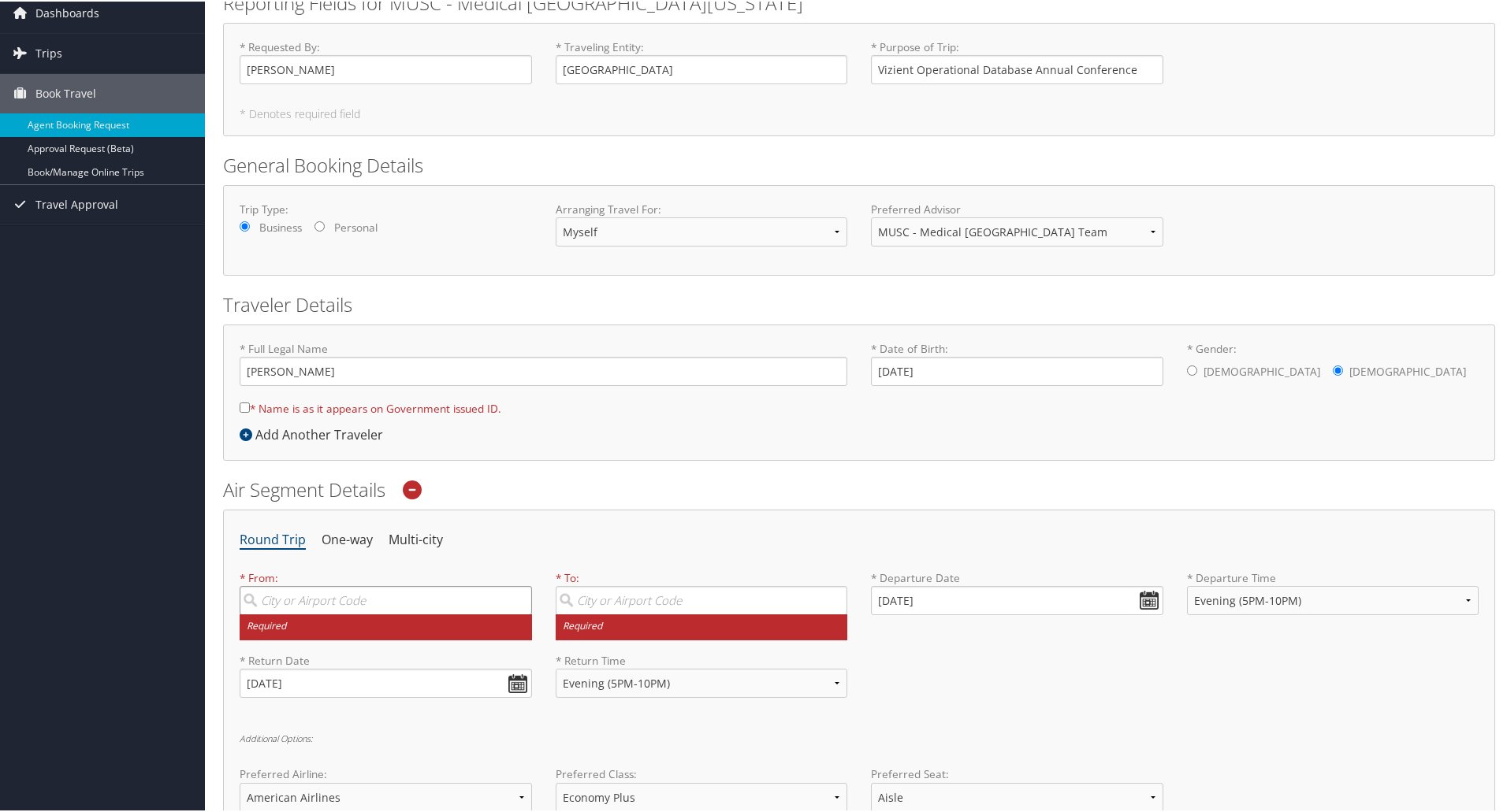
click at [392, 609] on input "search" at bounding box center [386, 599] width 293 height 29
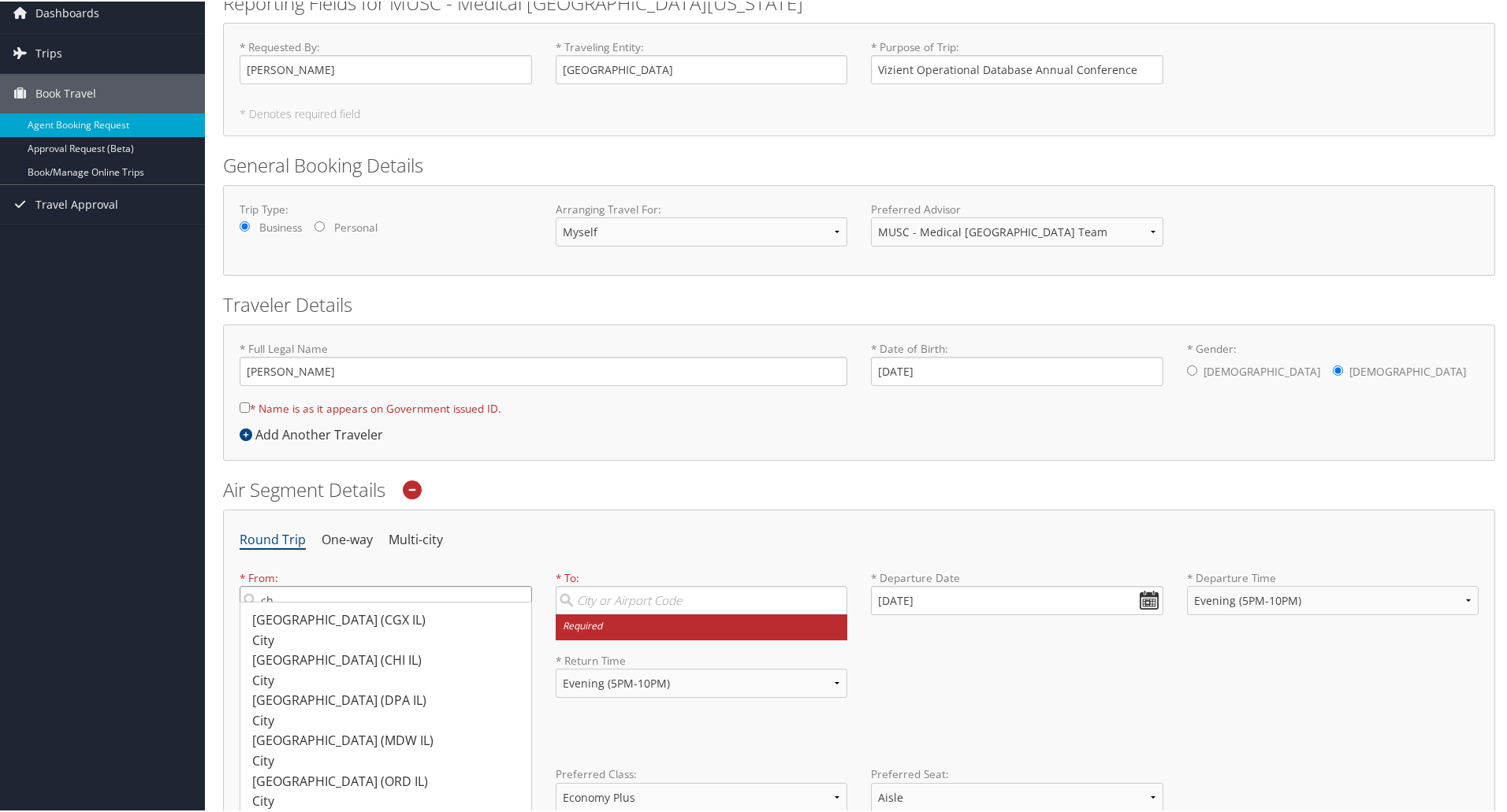
type input "c"
click at [385, 620] on div "Charleston (CHS SC)" at bounding box center [387, 619] width 271 height 20
click at [385, 613] on input "charleston" at bounding box center [386, 599] width 293 height 29
type input "Charleston (CHS SC)"
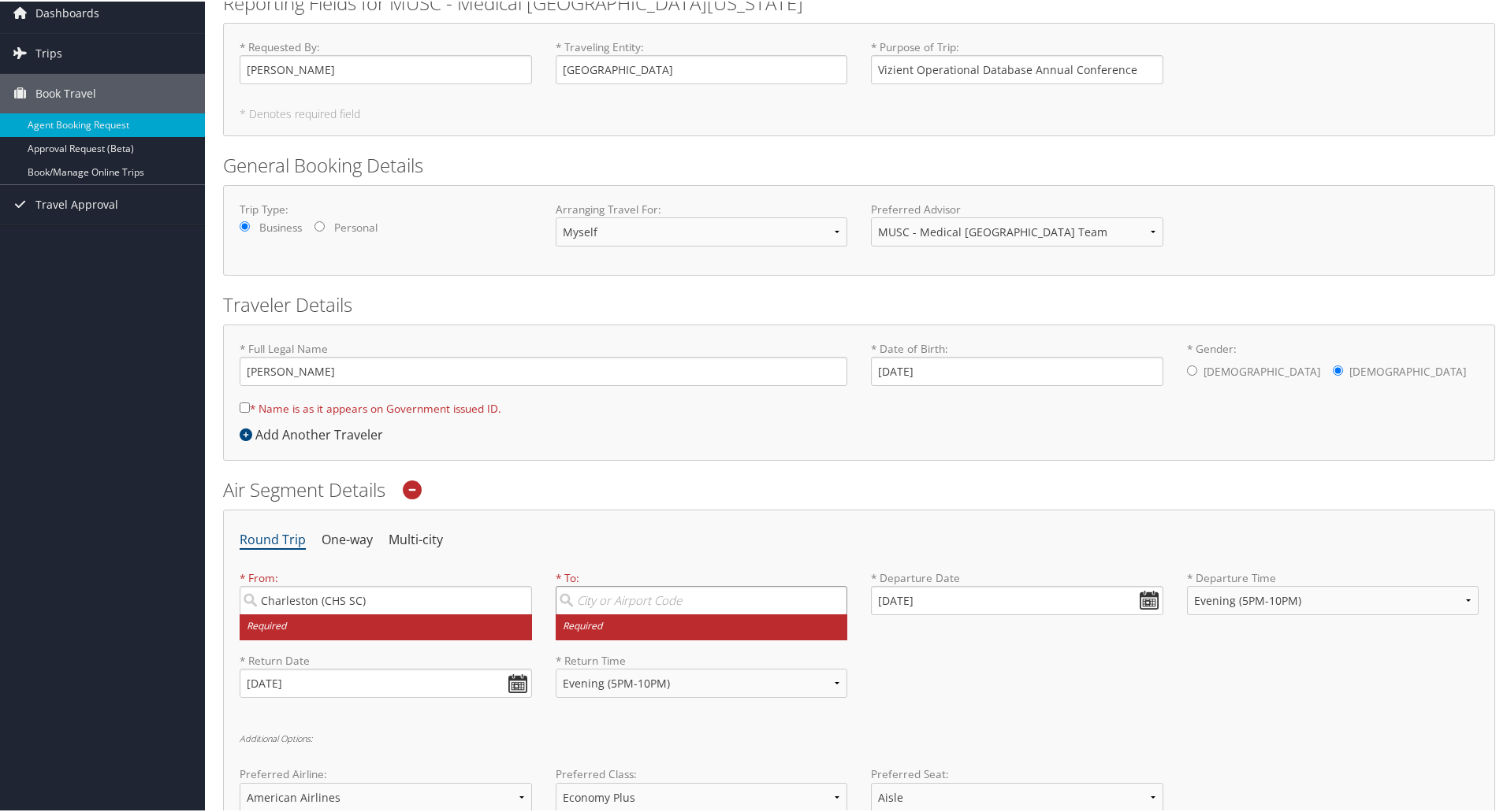
click at [636, 591] on input "search" at bounding box center [702, 599] width 293 height 29
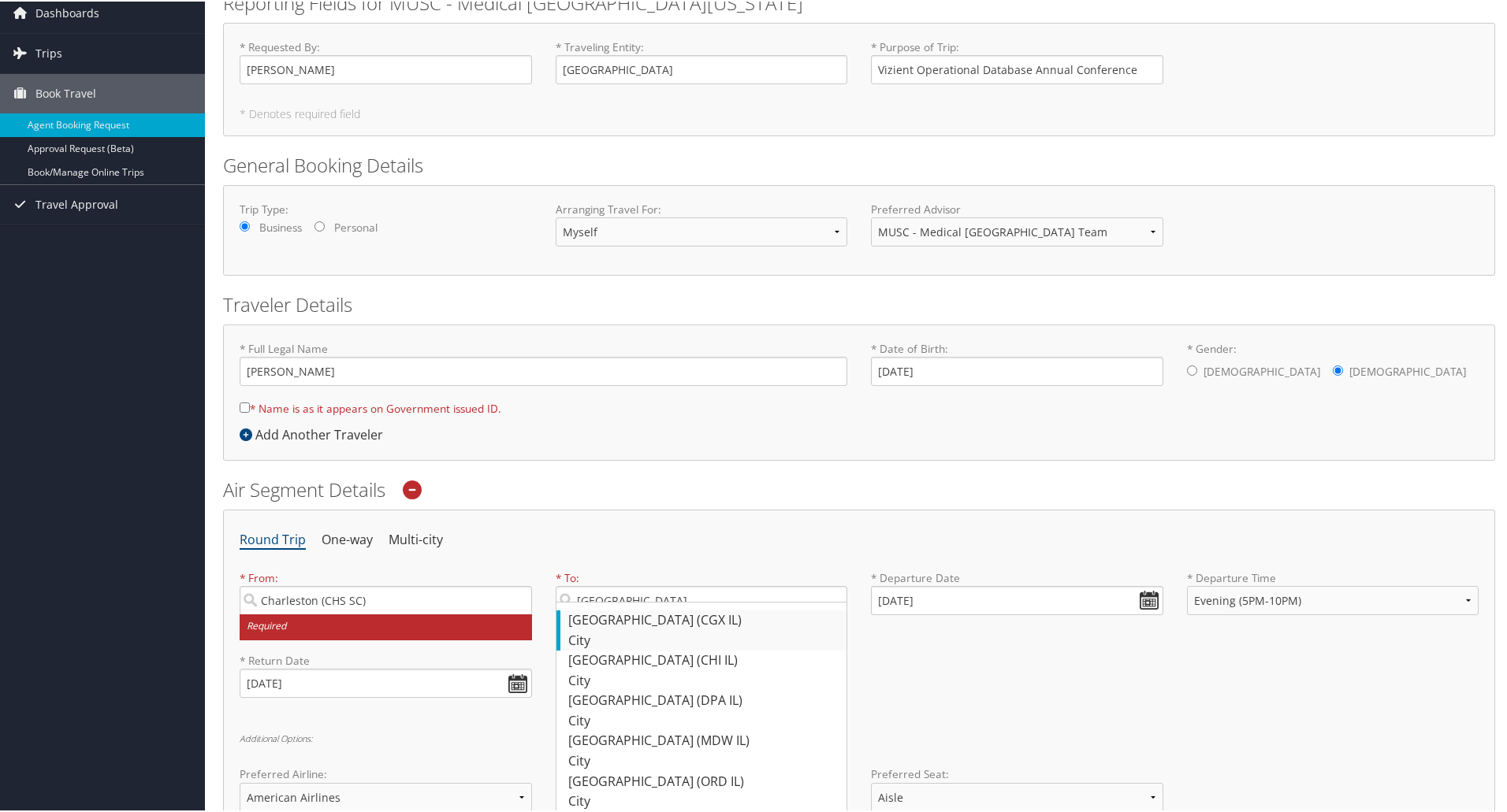
click at [627, 629] on div "Chicago (CGX IL)" at bounding box center [704, 619] width 271 height 20
click at [627, 613] on input "Chicago" at bounding box center [702, 599] width 293 height 29
type input "Chicago (CGX IL)"
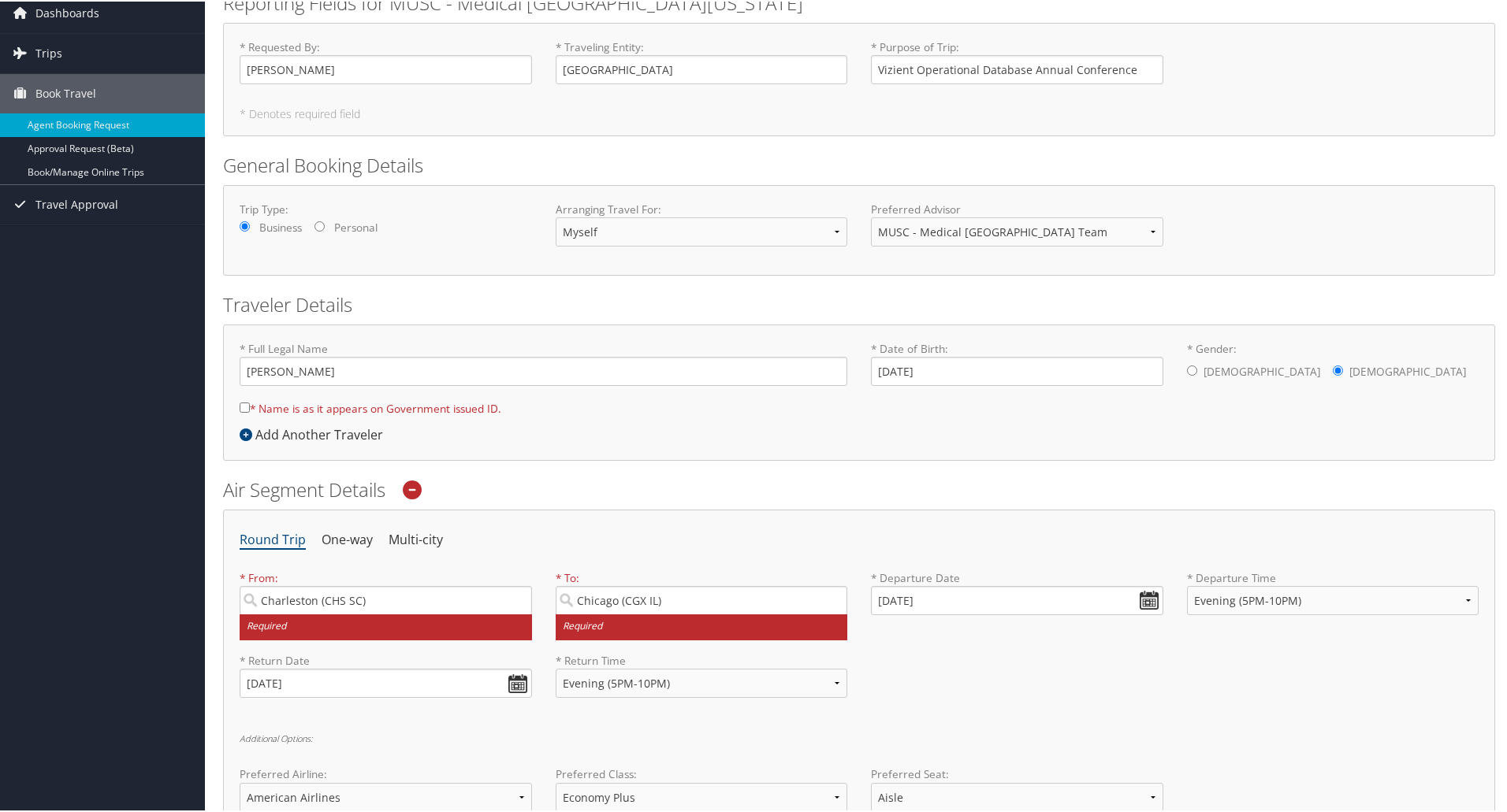
click at [947, 664] on div "* Return Date 10/25/2025 Dates must be valid * Return Time Anytime Early Mornin…" at bounding box center [859, 680] width 1262 height 58
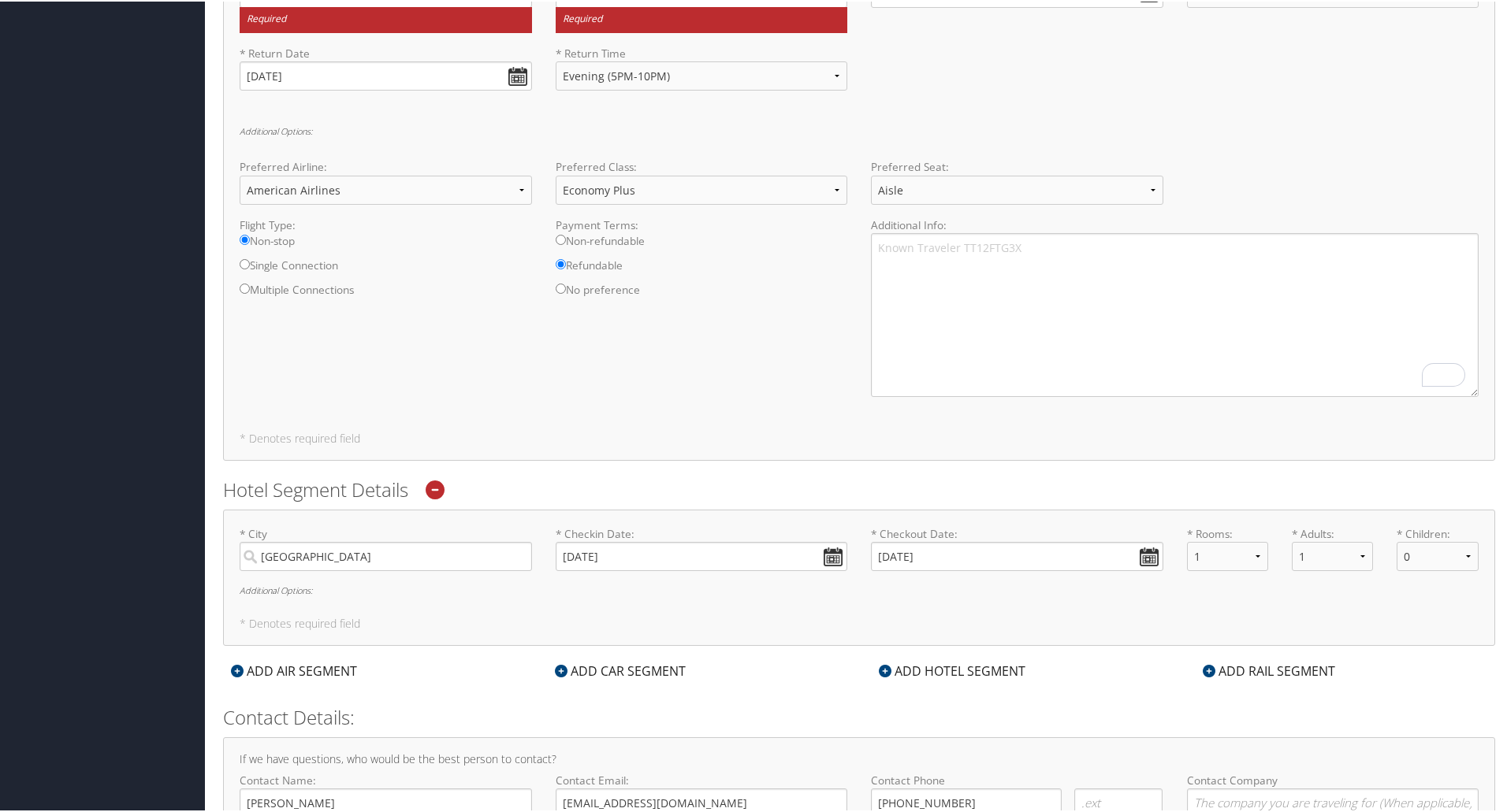
scroll to position [762, 0]
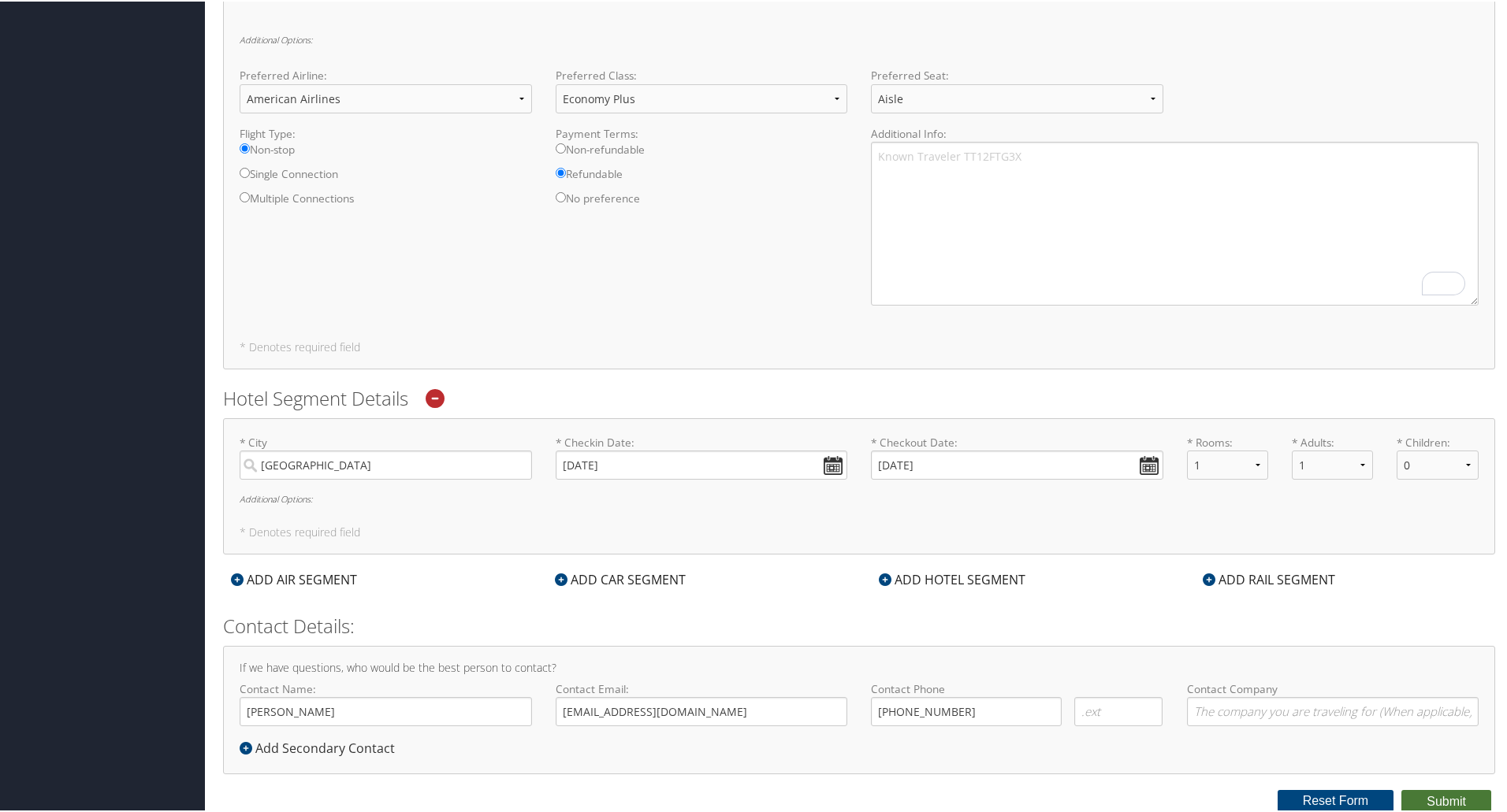
click at [1430, 798] on button "Submit" at bounding box center [1445, 800] width 90 height 24
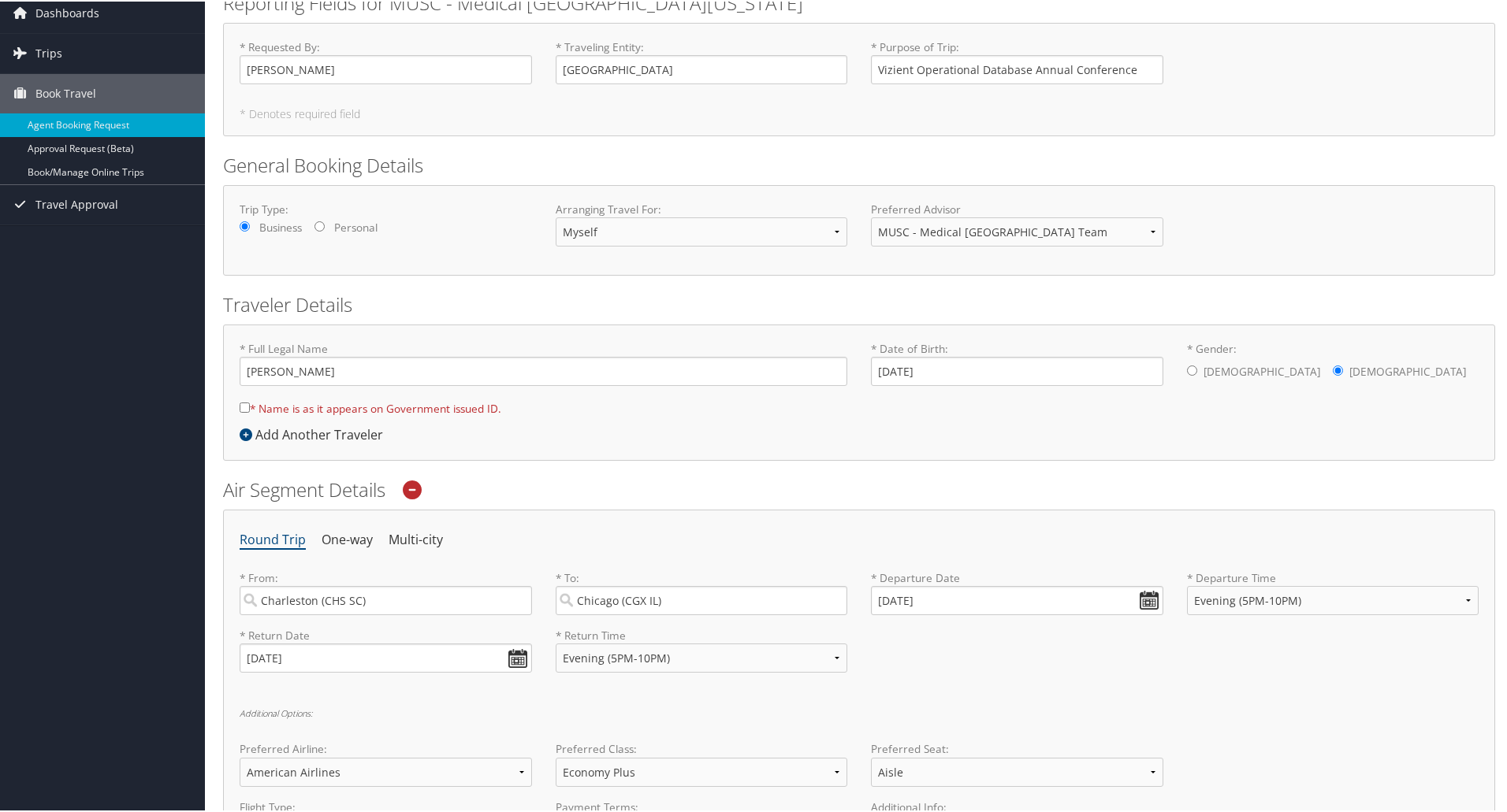
click at [246, 406] on input "* Name is as it appears on Government issued ID." at bounding box center [245, 406] width 11 height 11
checkbox input "true"
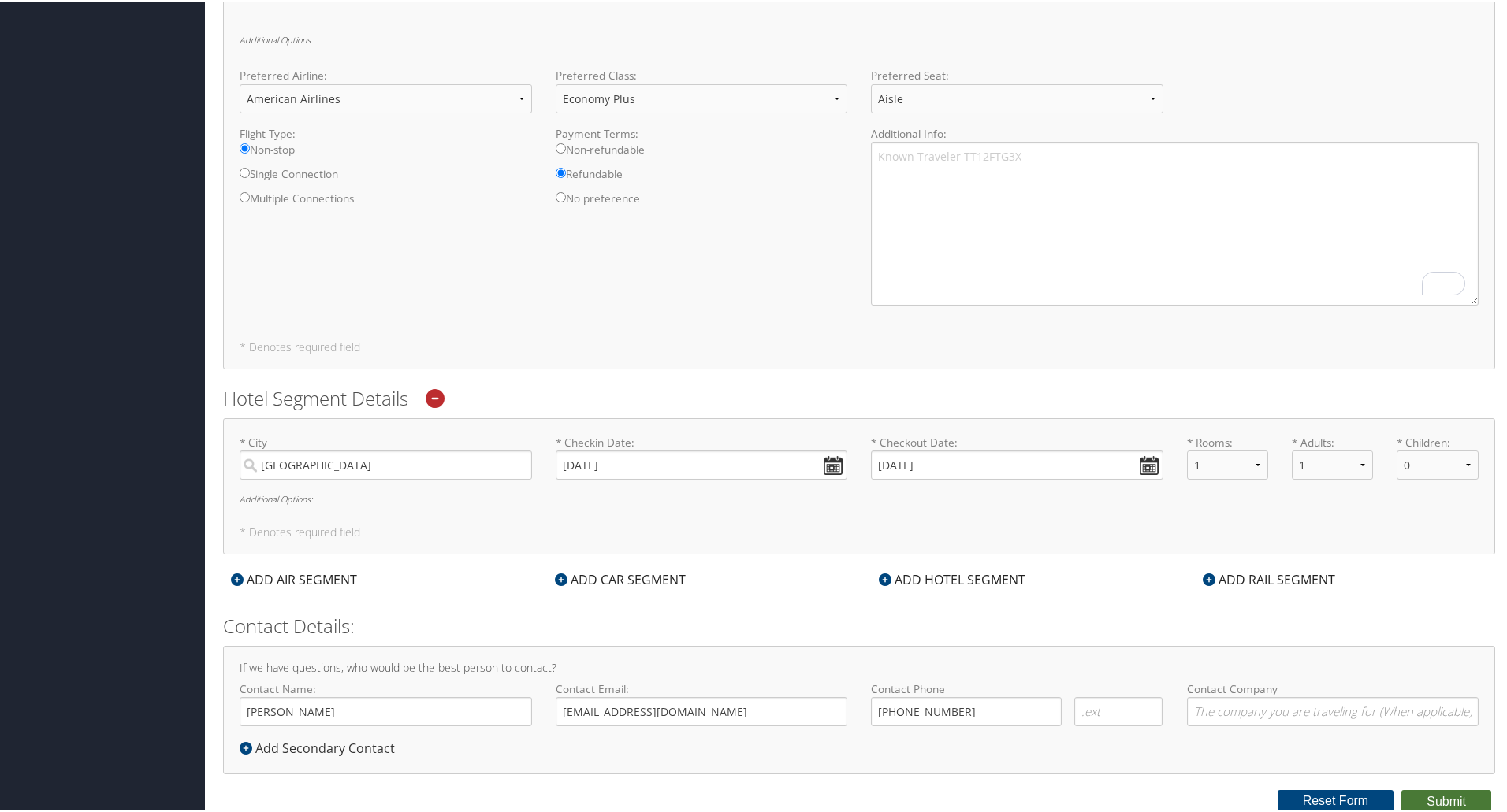
click at [1433, 798] on button "Submit" at bounding box center [1445, 800] width 90 height 24
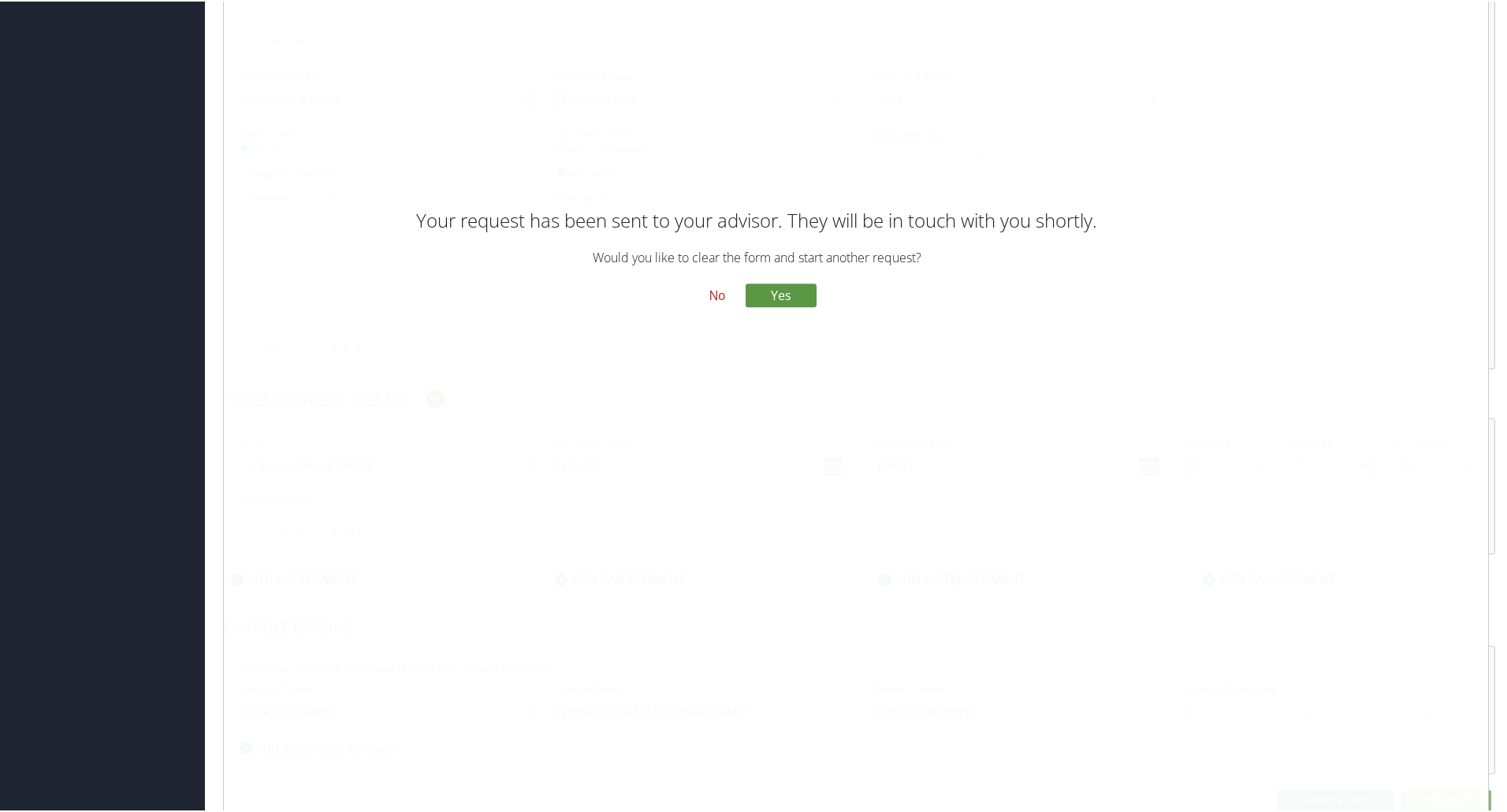
click at [709, 295] on button "No" at bounding box center [717, 294] width 41 height 27
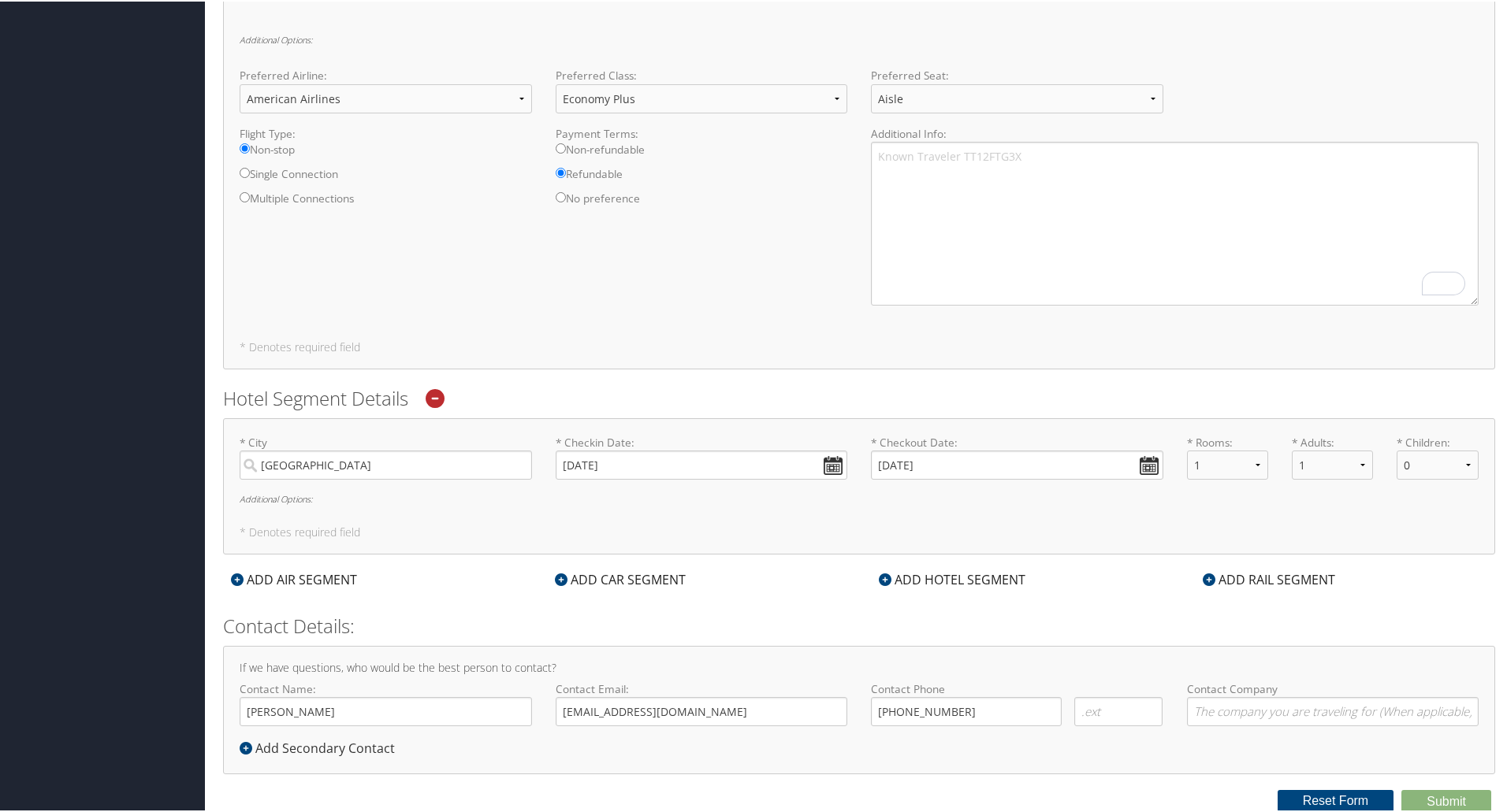
drag, startPoint x: 1506, startPoint y: 560, endPoint x: 1507, endPoint y: 429, distance: 131.0
click at [1215, 618] on h2 "Contact Details:" at bounding box center [859, 625] width 1272 height 27
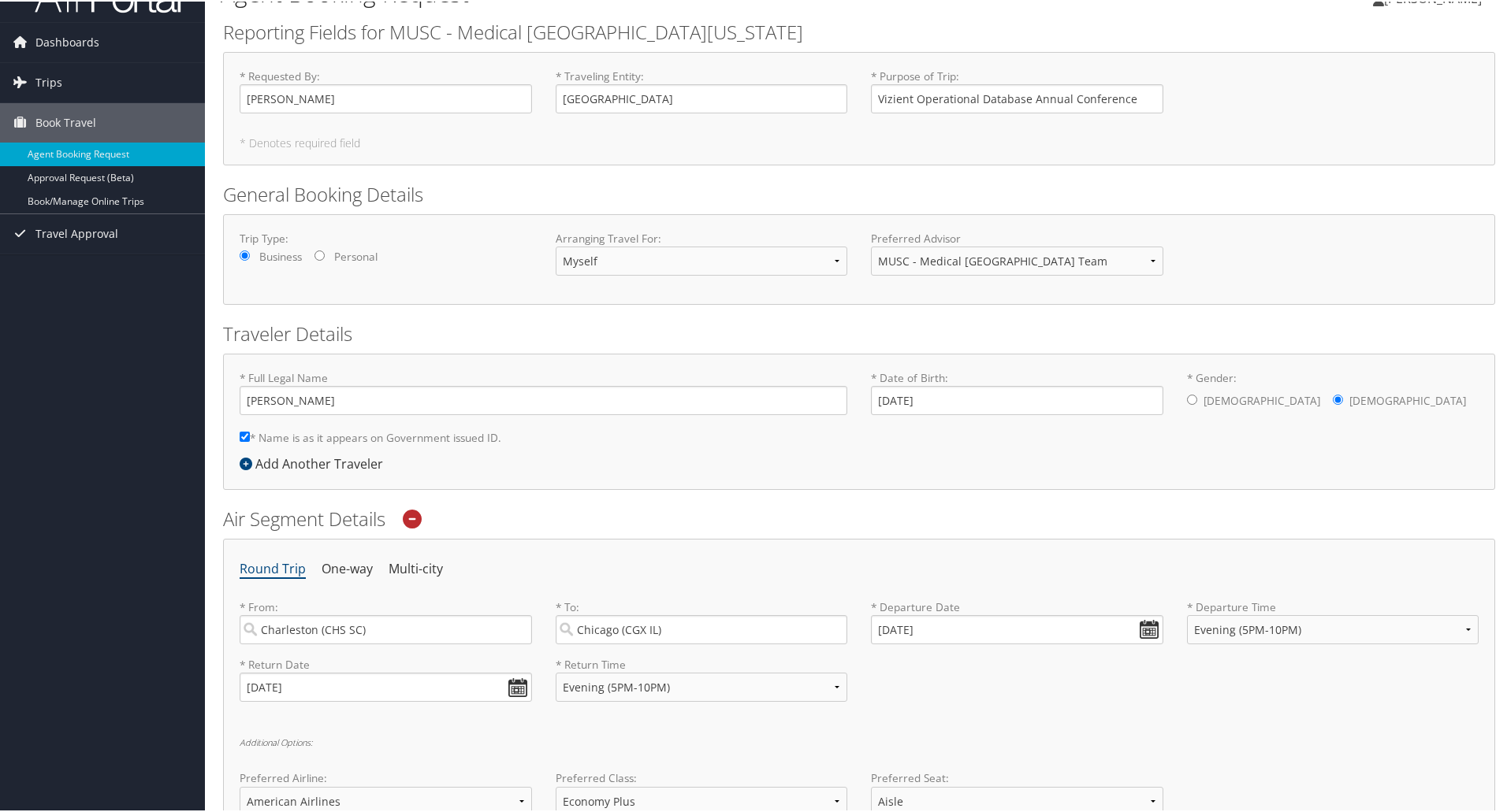
scroll to position [25, 0]
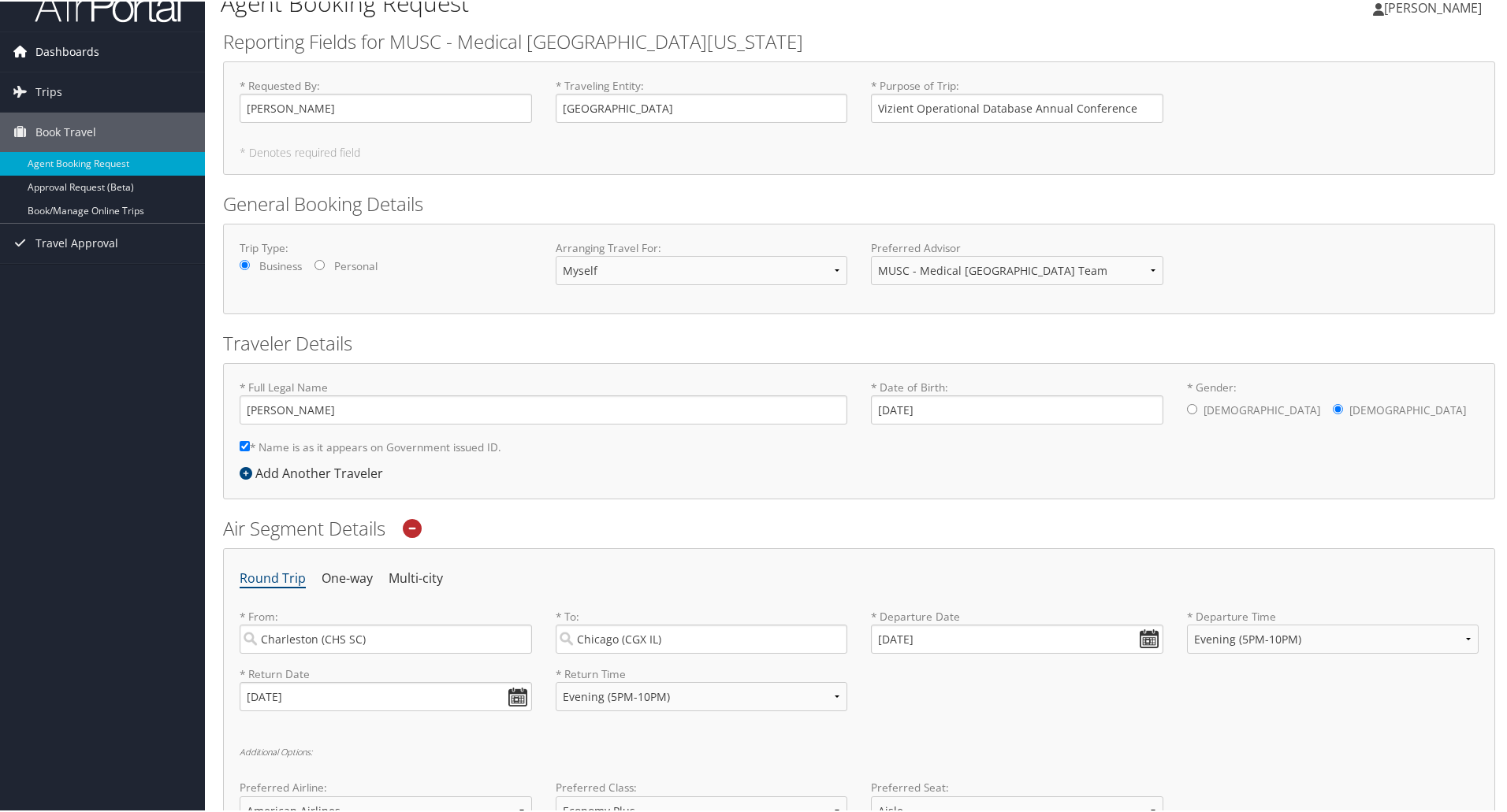
click at [60, 49] on span "Dashboards" at bounding box center [67, 51] width 64 height 39
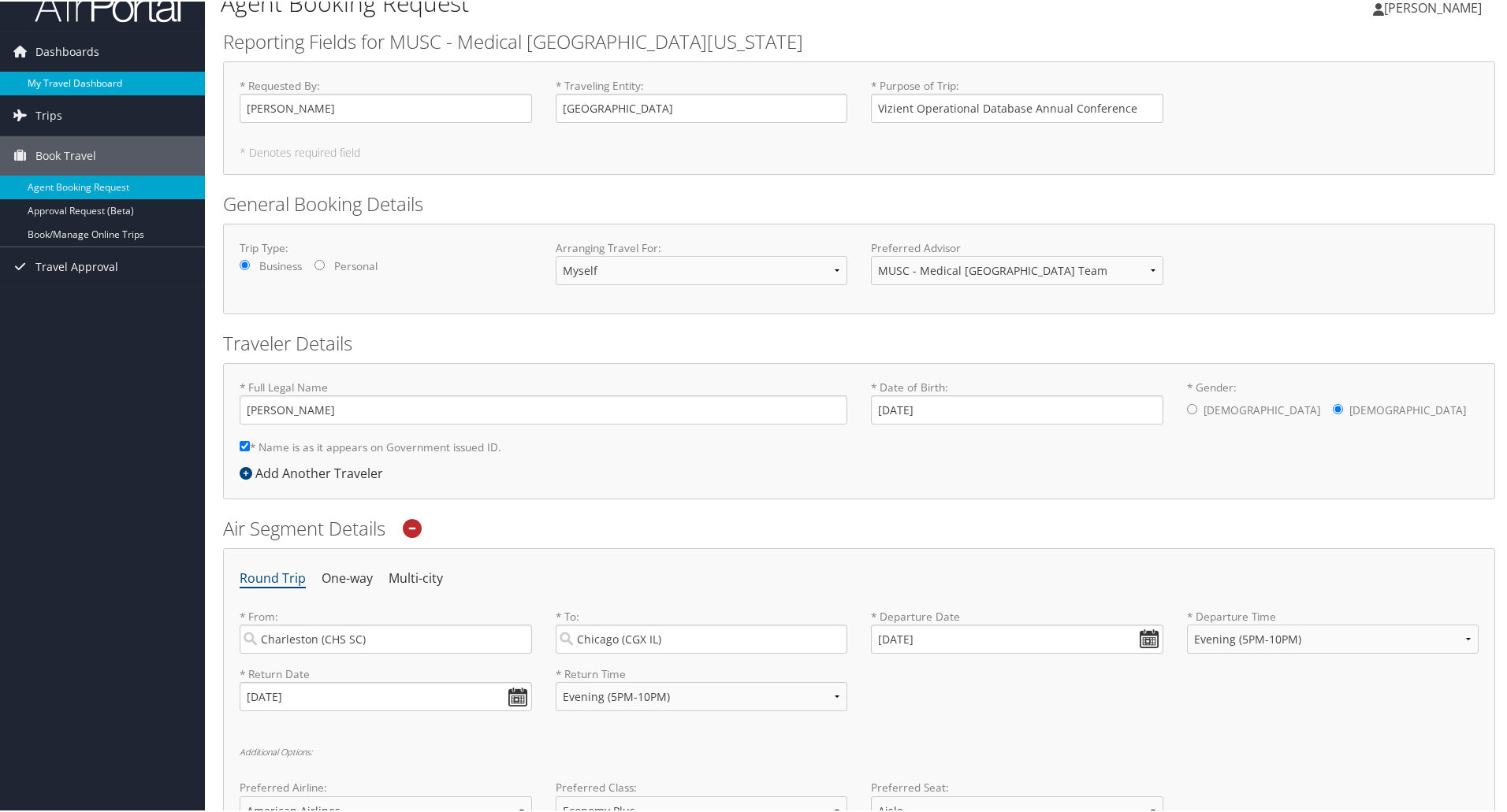
click at [60, 74] on link "My Travel Dashboard" at bounding box center [102, 82] width 205 height 24
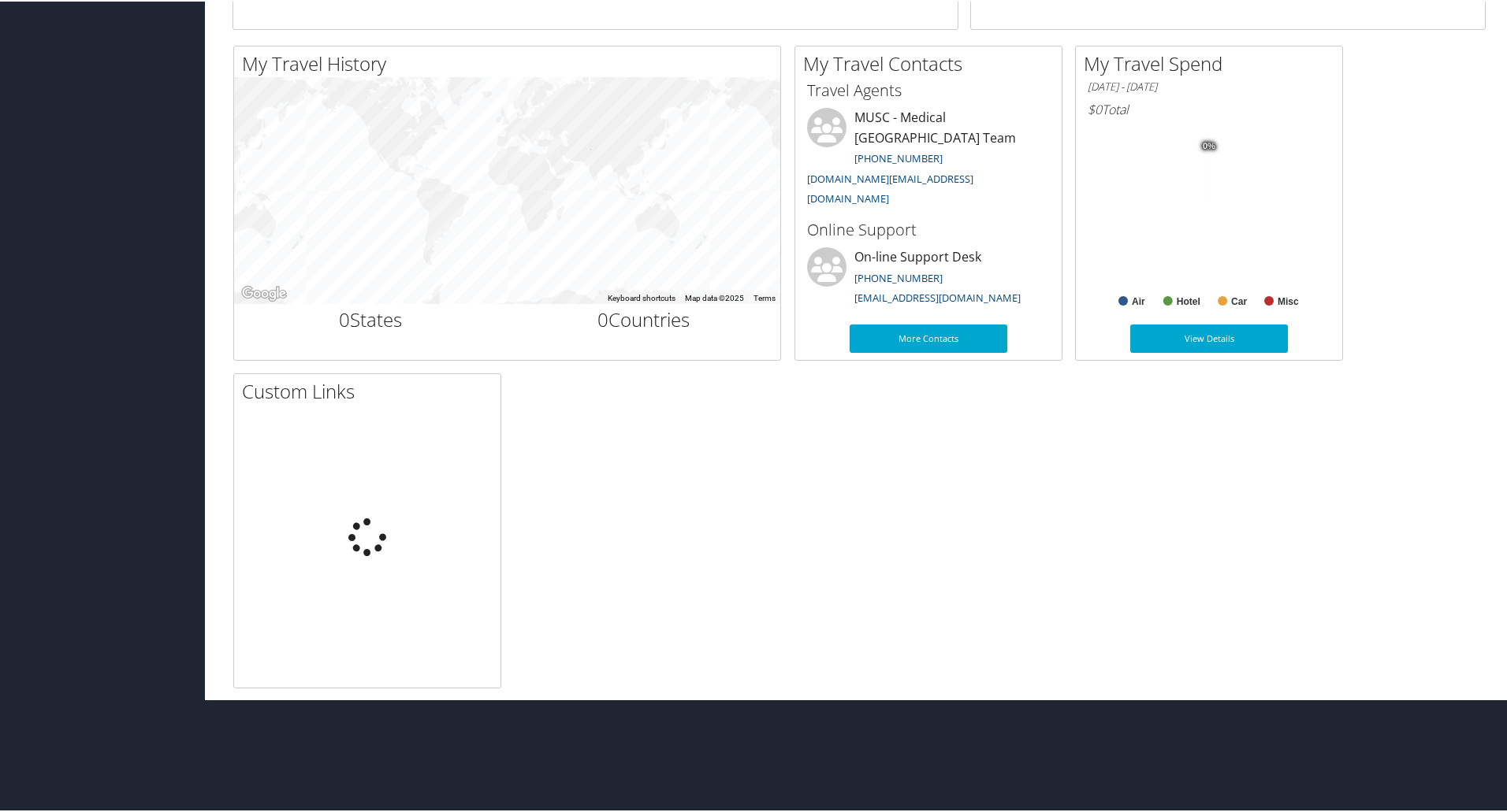
click at [60, 74] on div "Dashboards My Travel Dashboard Trips Current/Future Trips Past Trips Trips Miss…" at bounding box center [756, 103] width 1513 height 1191
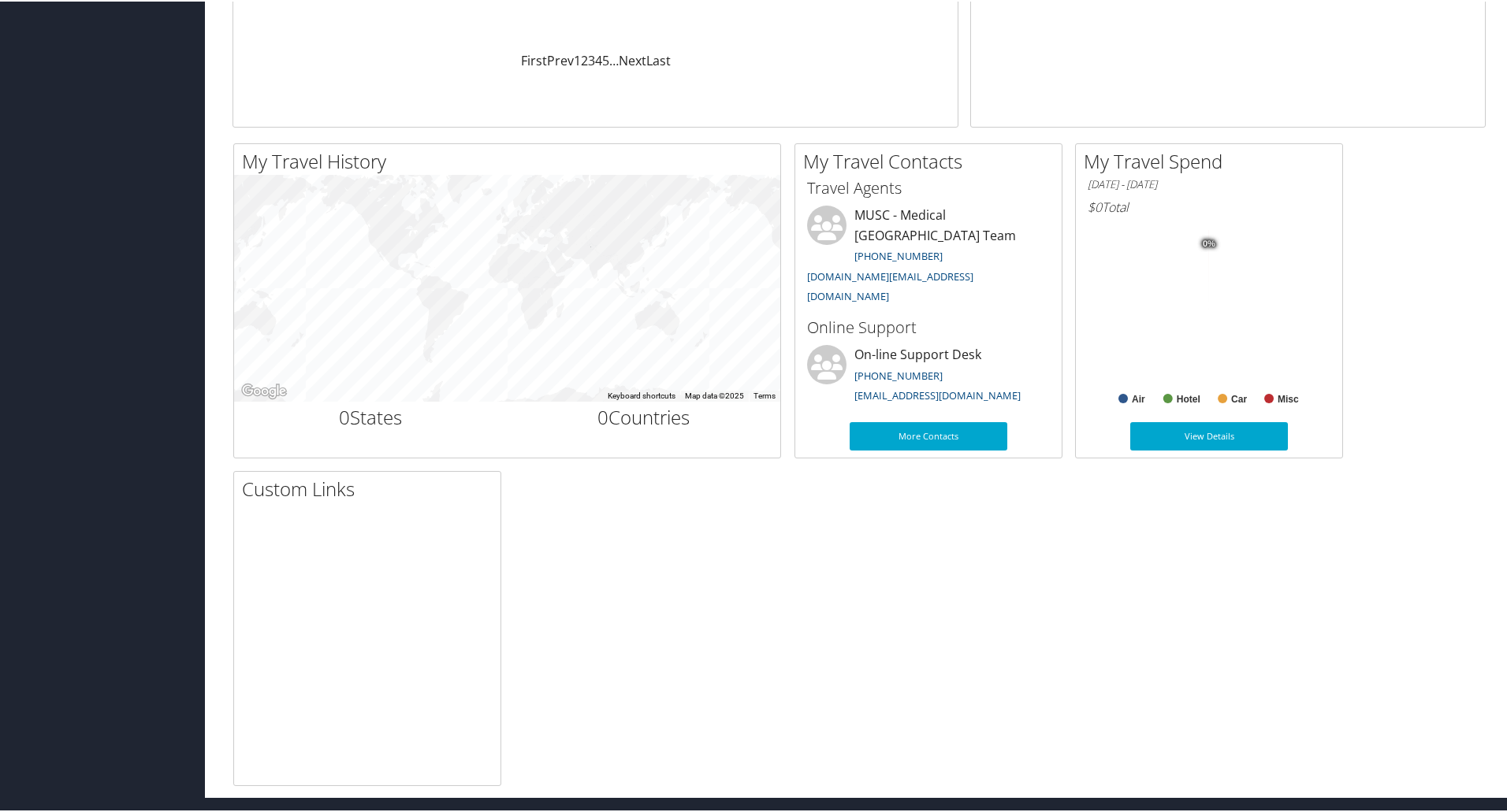
scroll to position [394, 0]
